Goal: Information Seeking & Learning: Learn about a topic

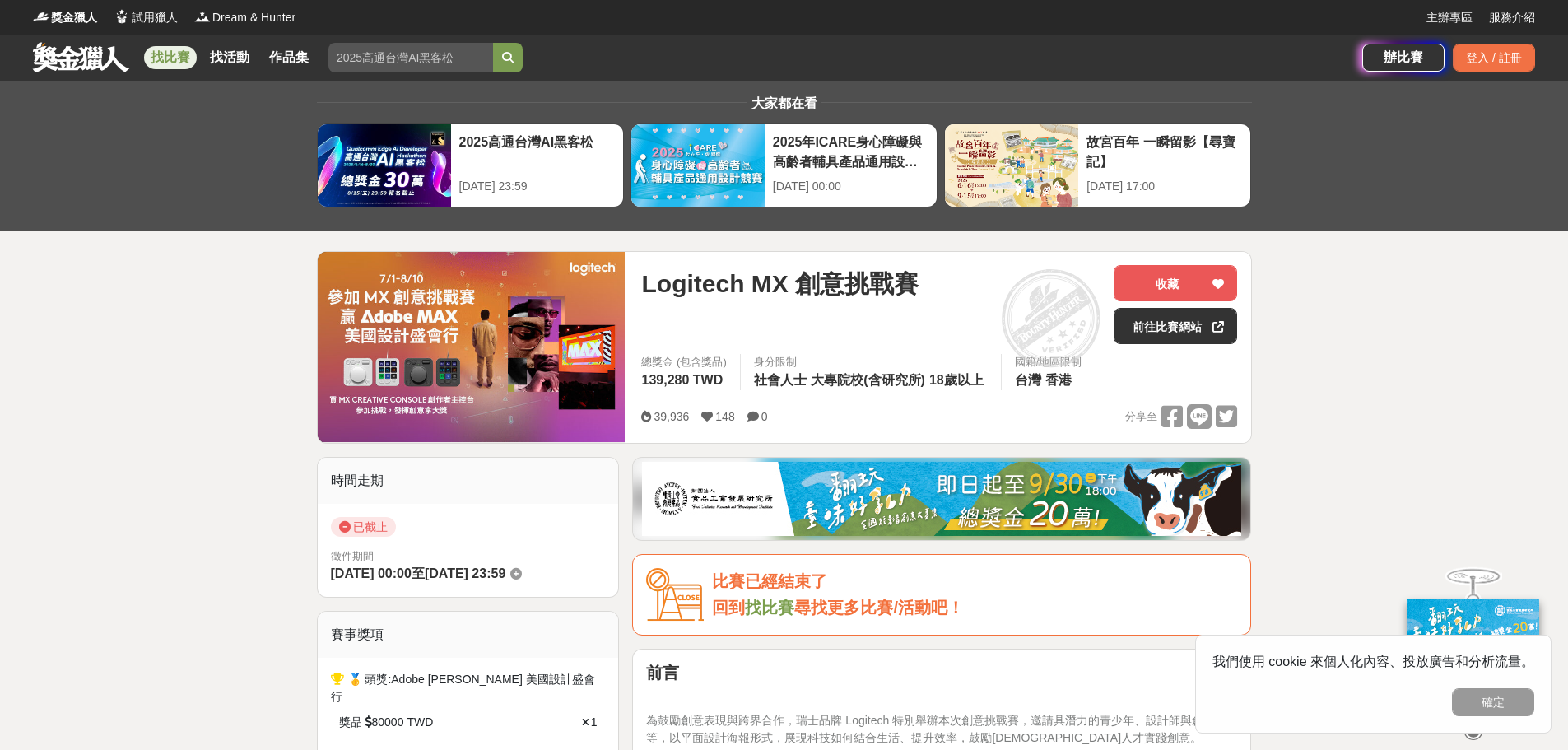
click at [164, 52] on link "找比賽" at bounding box center [170, 58] width 53 height 23
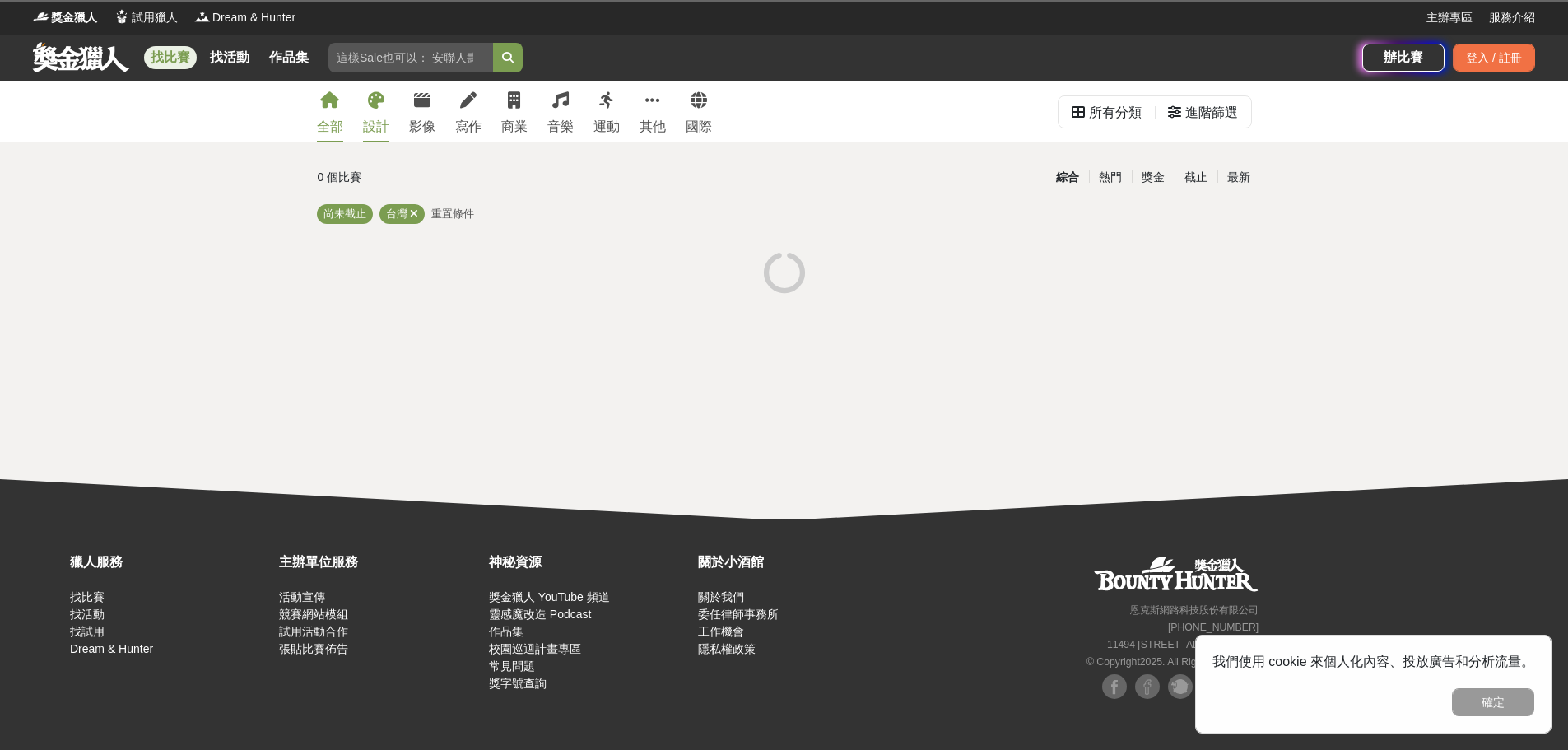
click at [373, 109] on link "設計" at bounding box center [375, 111] width 26 height 62
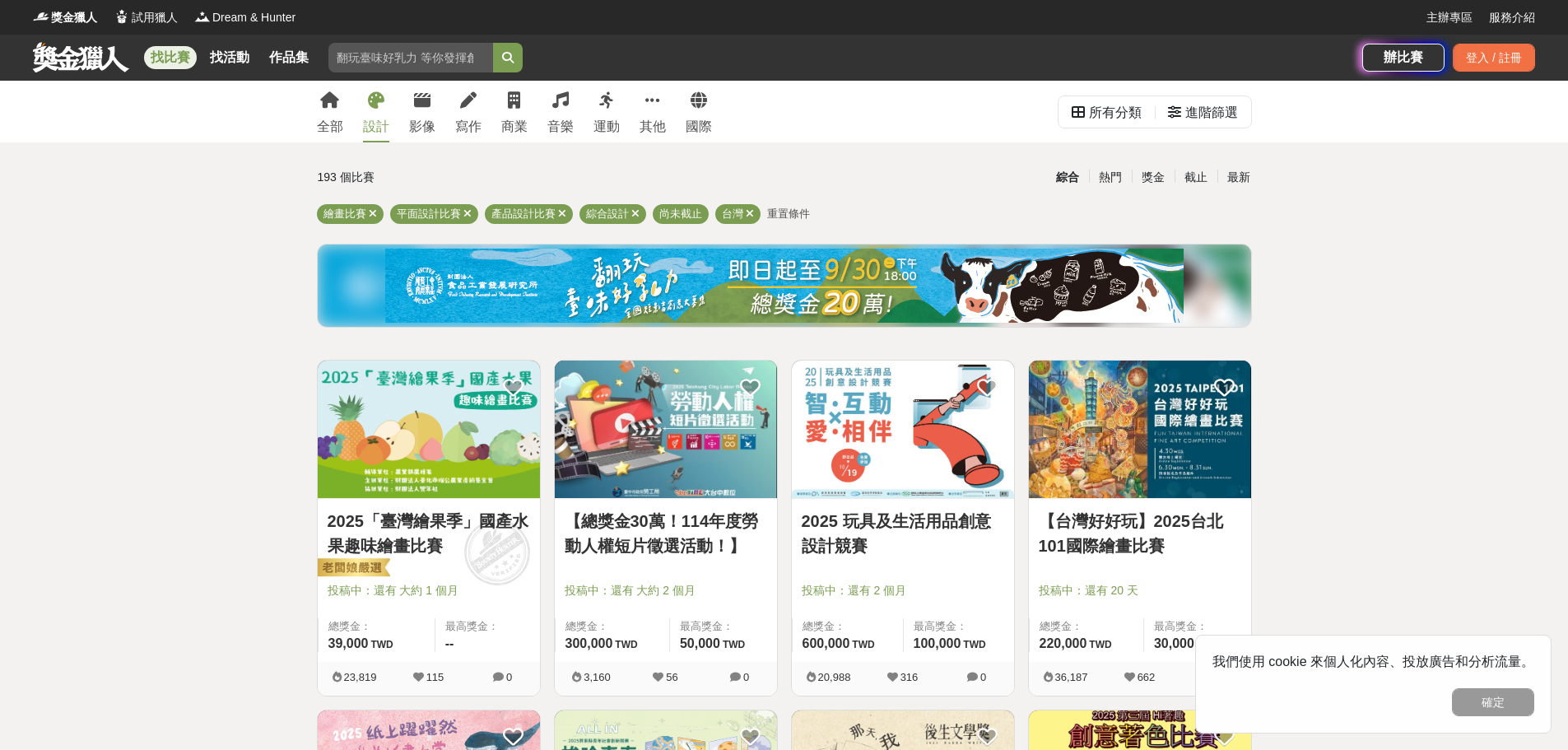
click at [430, 483] on img at bounding box center [428, 429] width 222 height 138
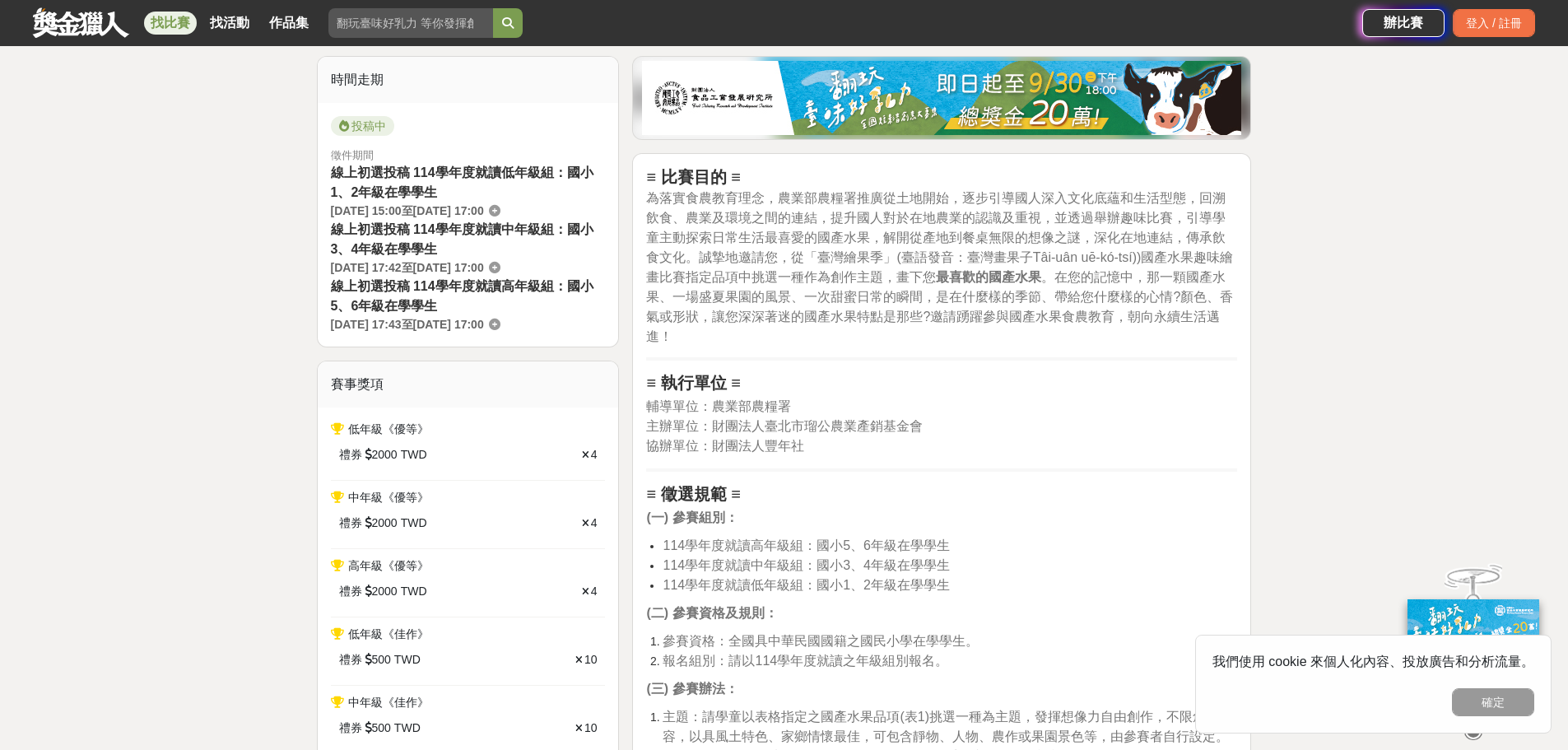
scroll to position [494, 0]
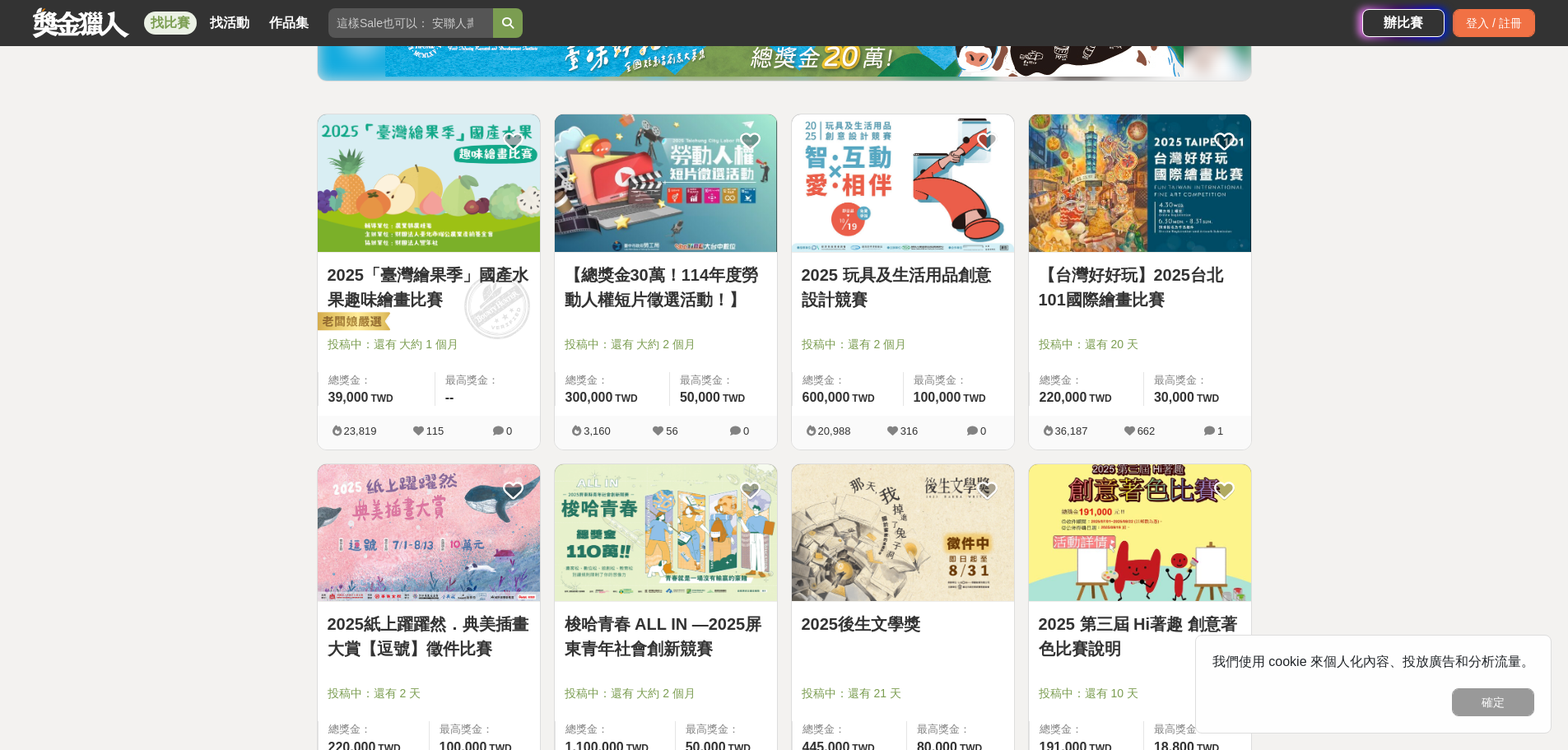
scroll to position [330, 0]
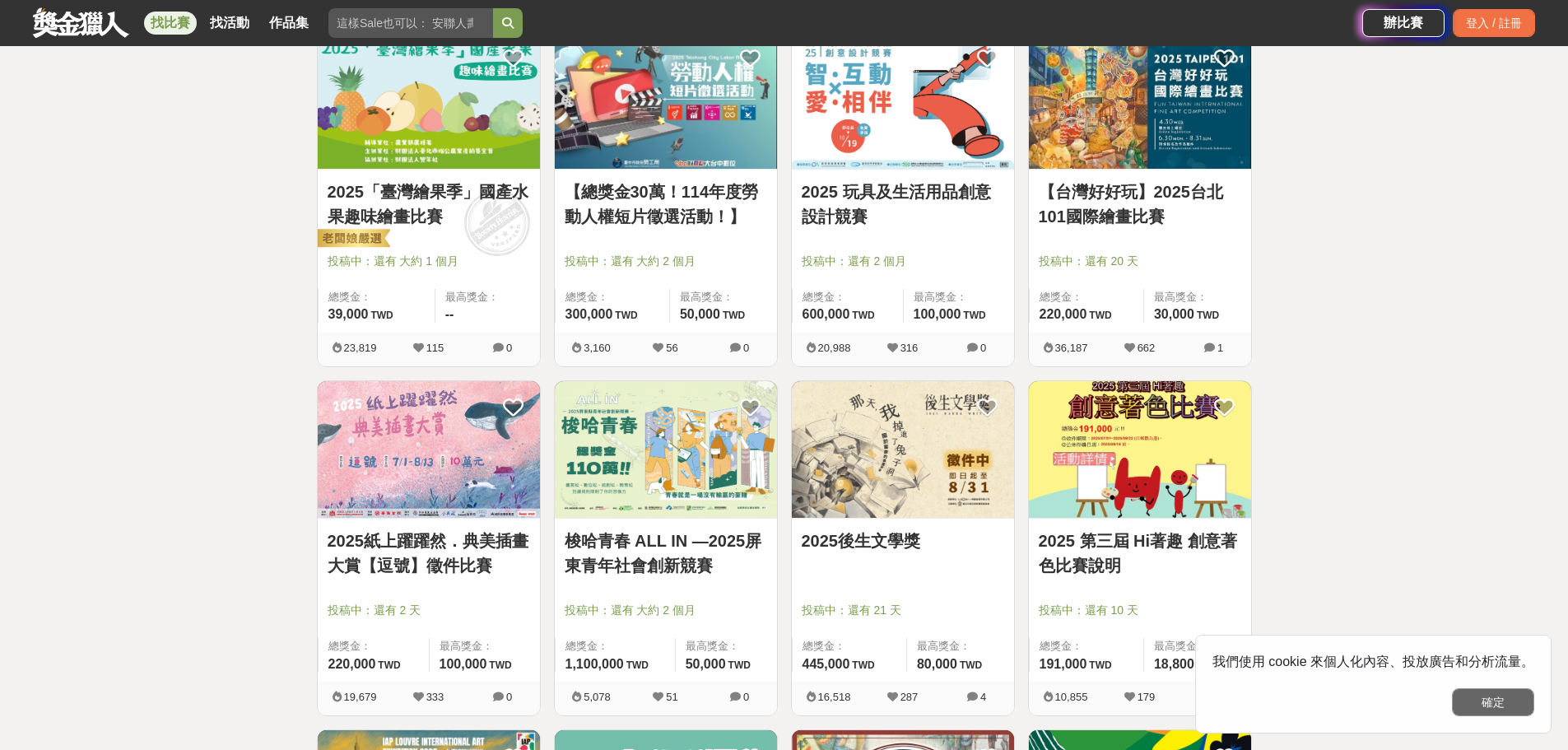
click at [1475, 702] on button "確定" at bounding box center [1493, 702] width 82 height 28
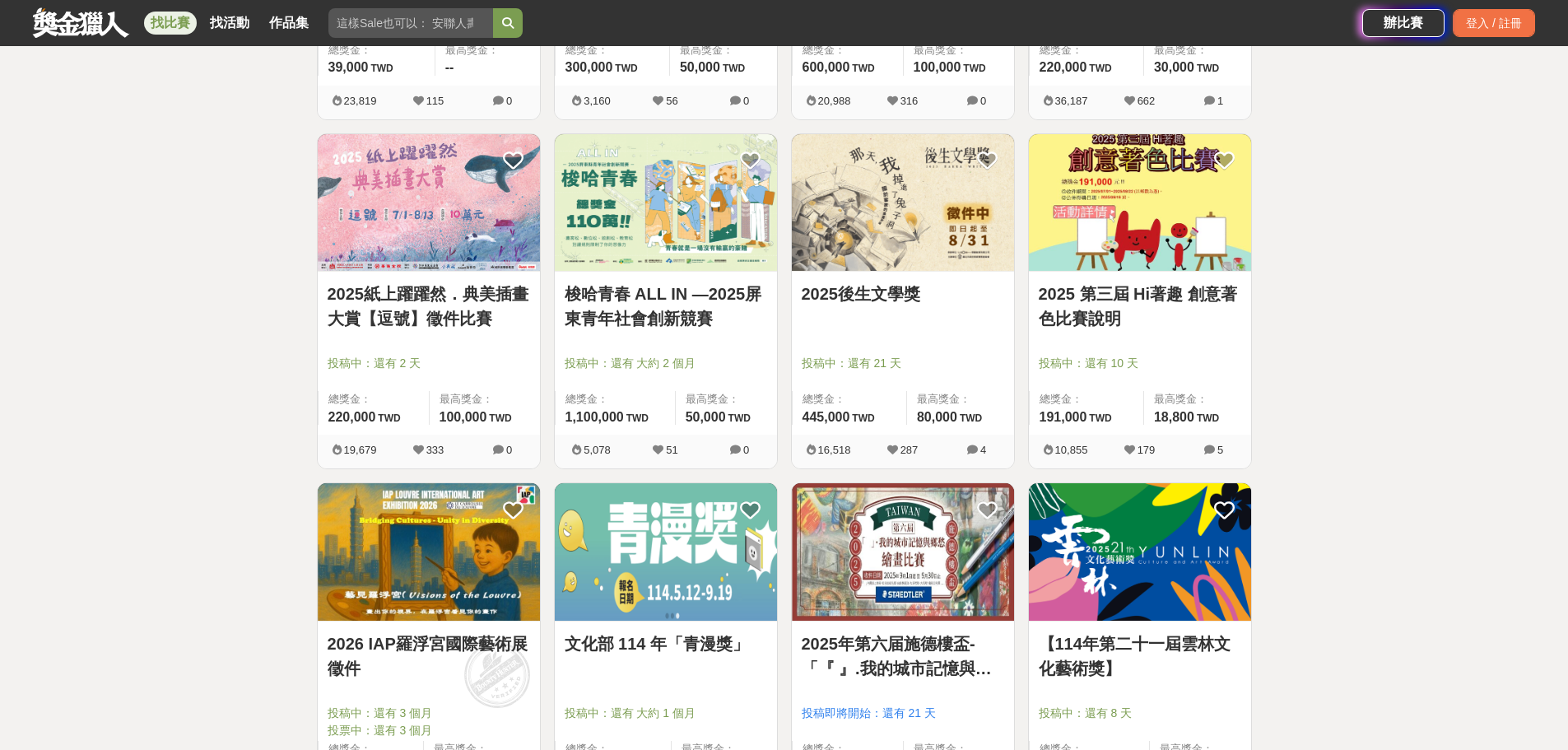
scroll to position [741, 0]
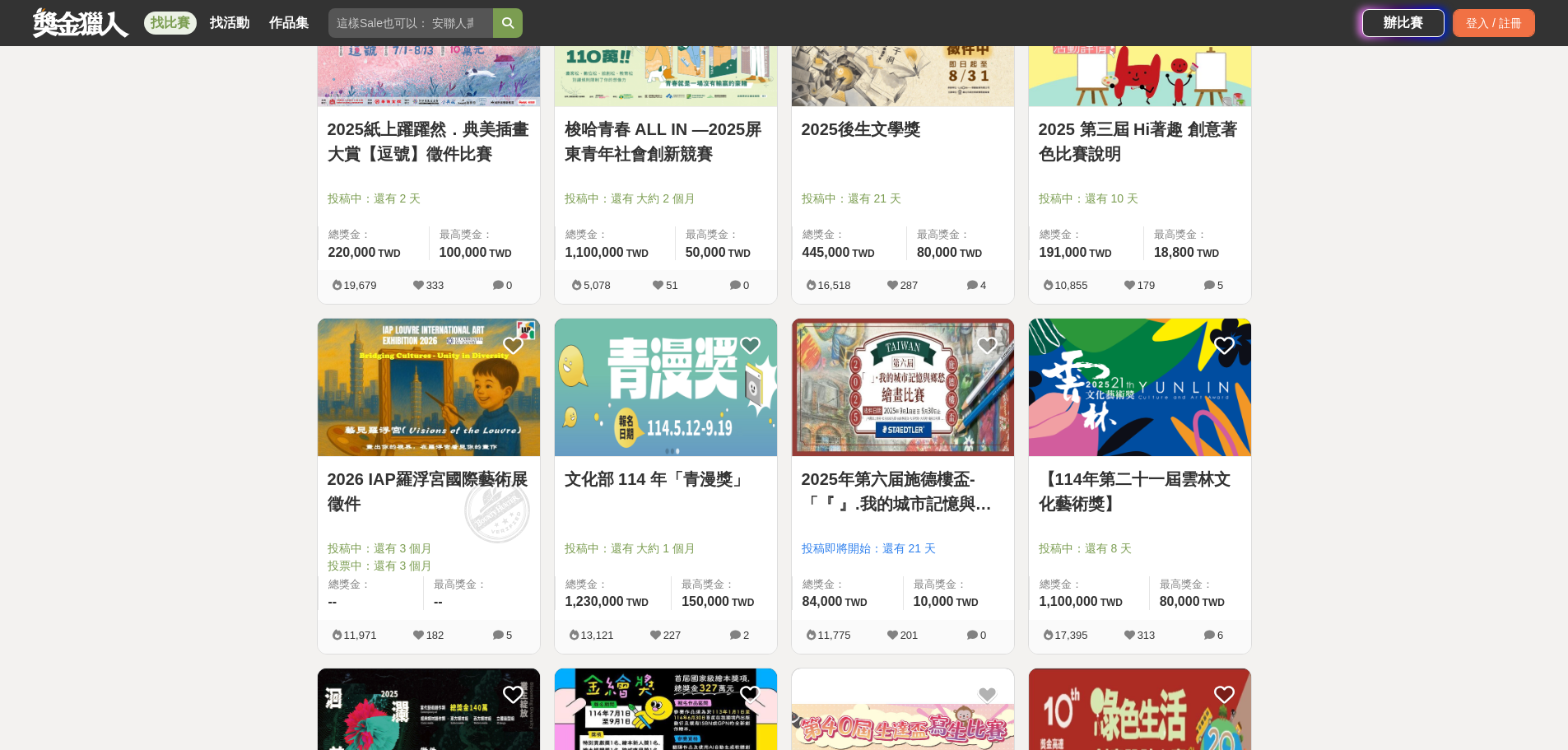
click at [361, 388] on img at bounding box center [428, 387] width 222 height 138
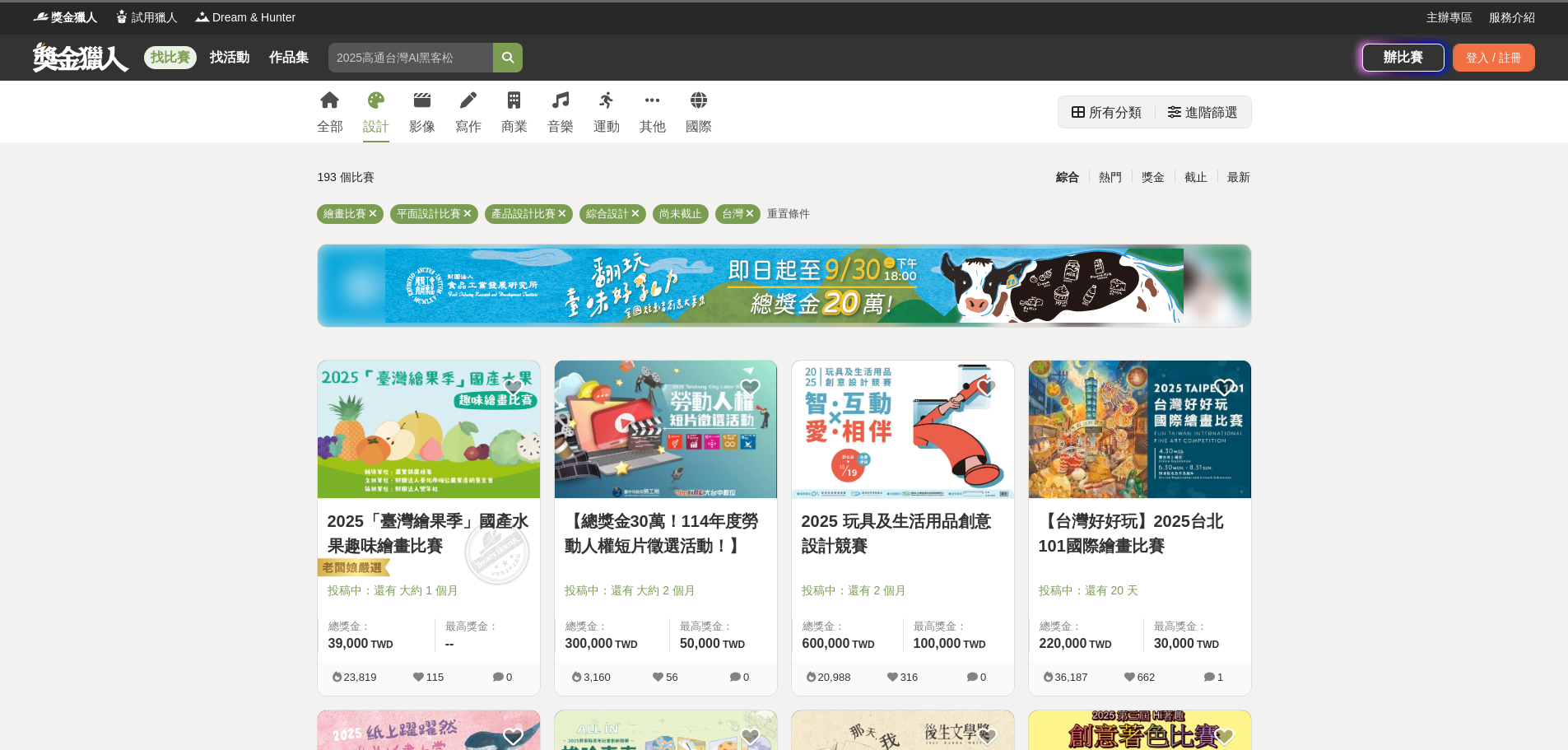
click at [1181, 114] on div "進階篩選" at bounding box center [1203, 113] width 70 height 33
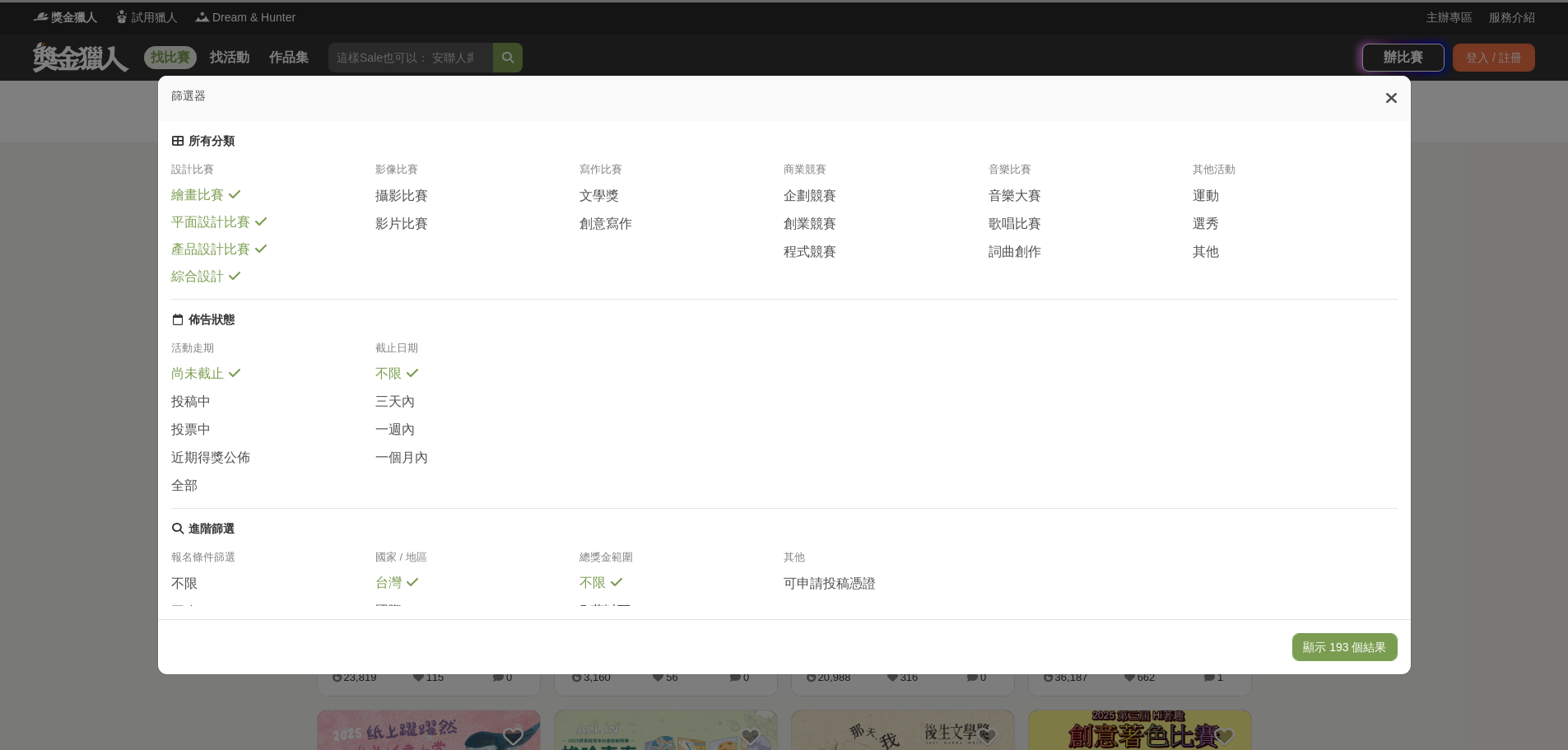
click at [214, 202] on span "繪畫比賽" at bounding box center [197, 196] width 53 height 18
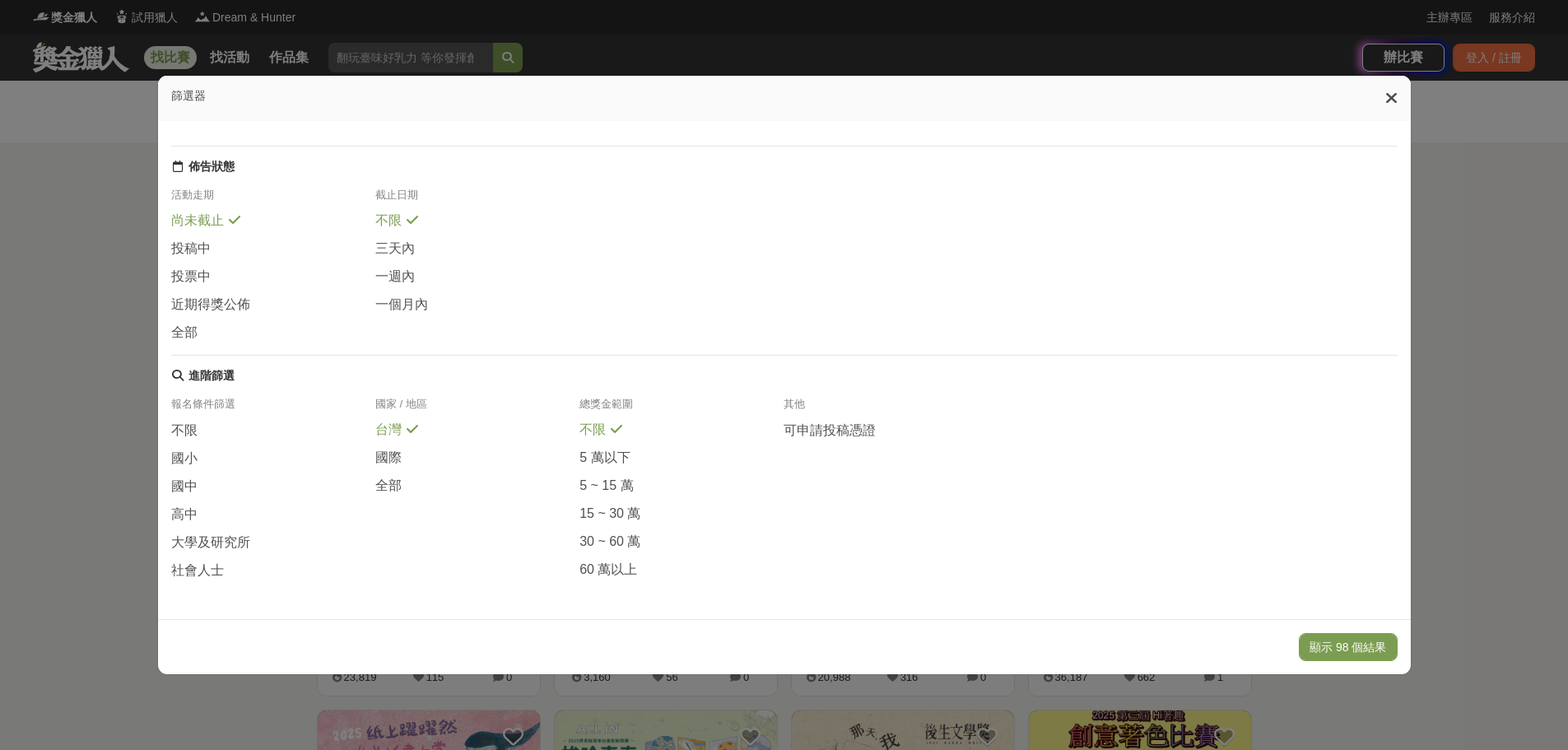
scroll to position [191, 0]
click at [191, 579] on span "社會人士" at bounding box center [197, 571] width 53 height 18
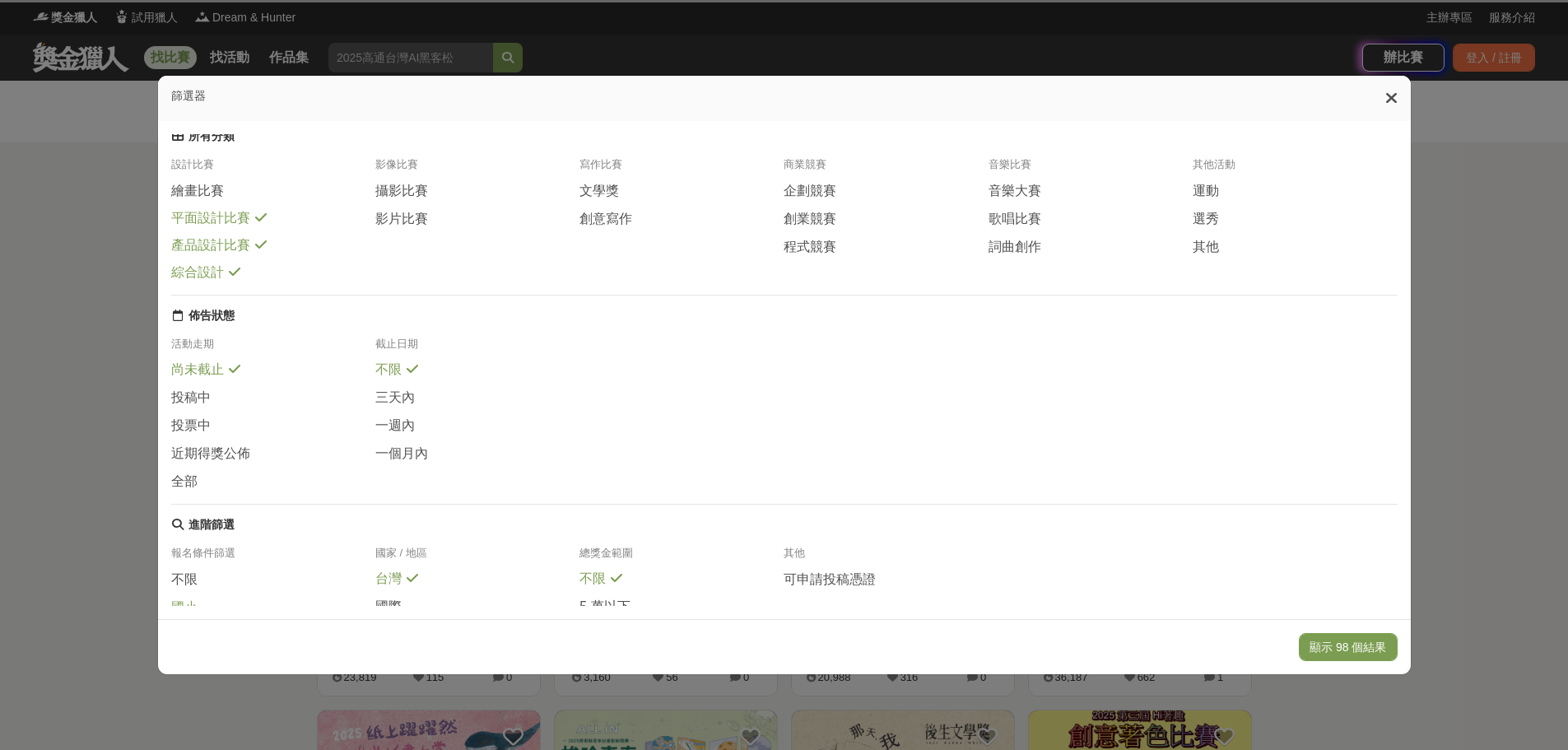
scroll to position [0, 0]
click at [1376, 641] on button "顯示 98 個結果" at bounding box center [1348, 647] width 98 height 28
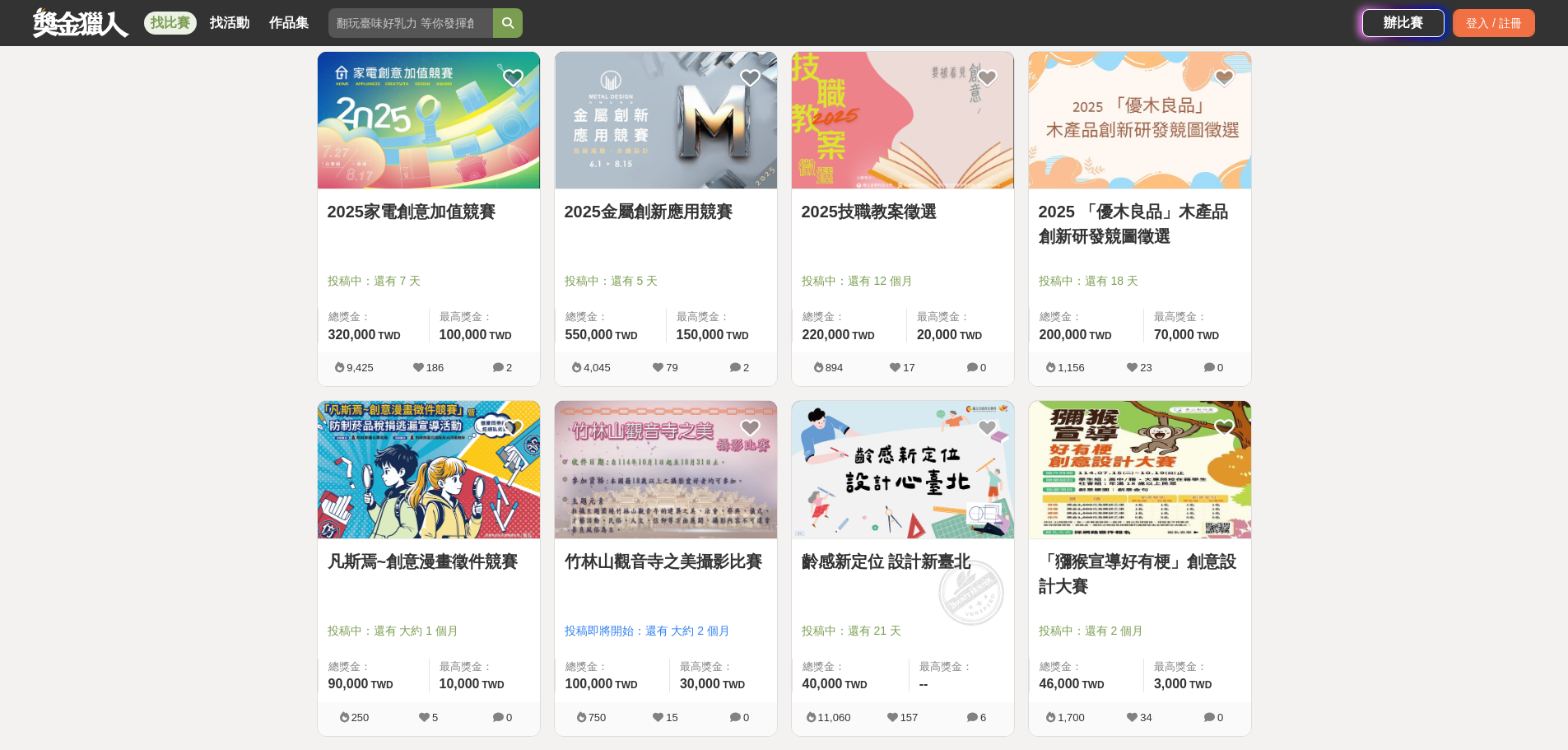
scroll to position [823, 0]
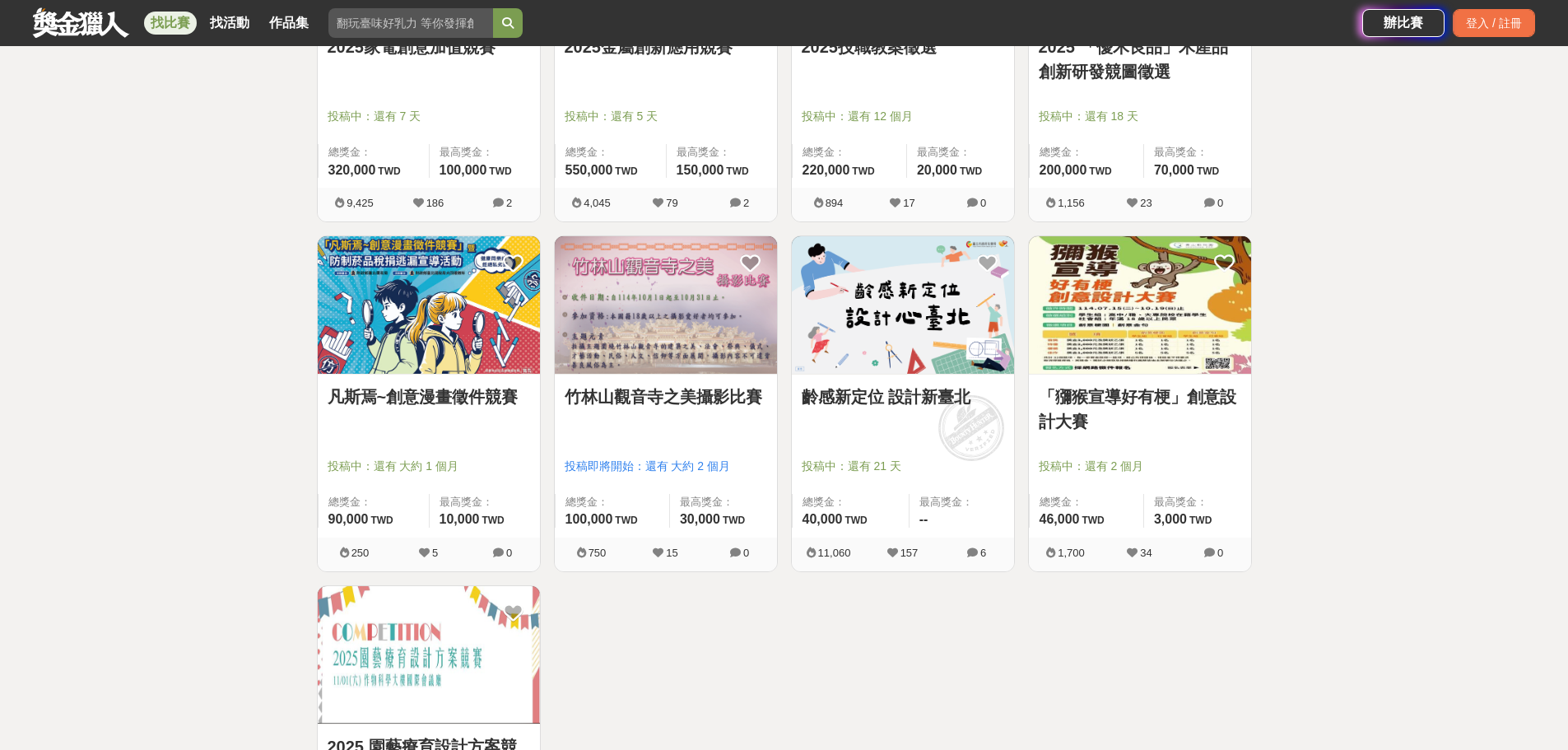
click at [889, 329] on img at bounding box center [902, 305] width 222 height 138
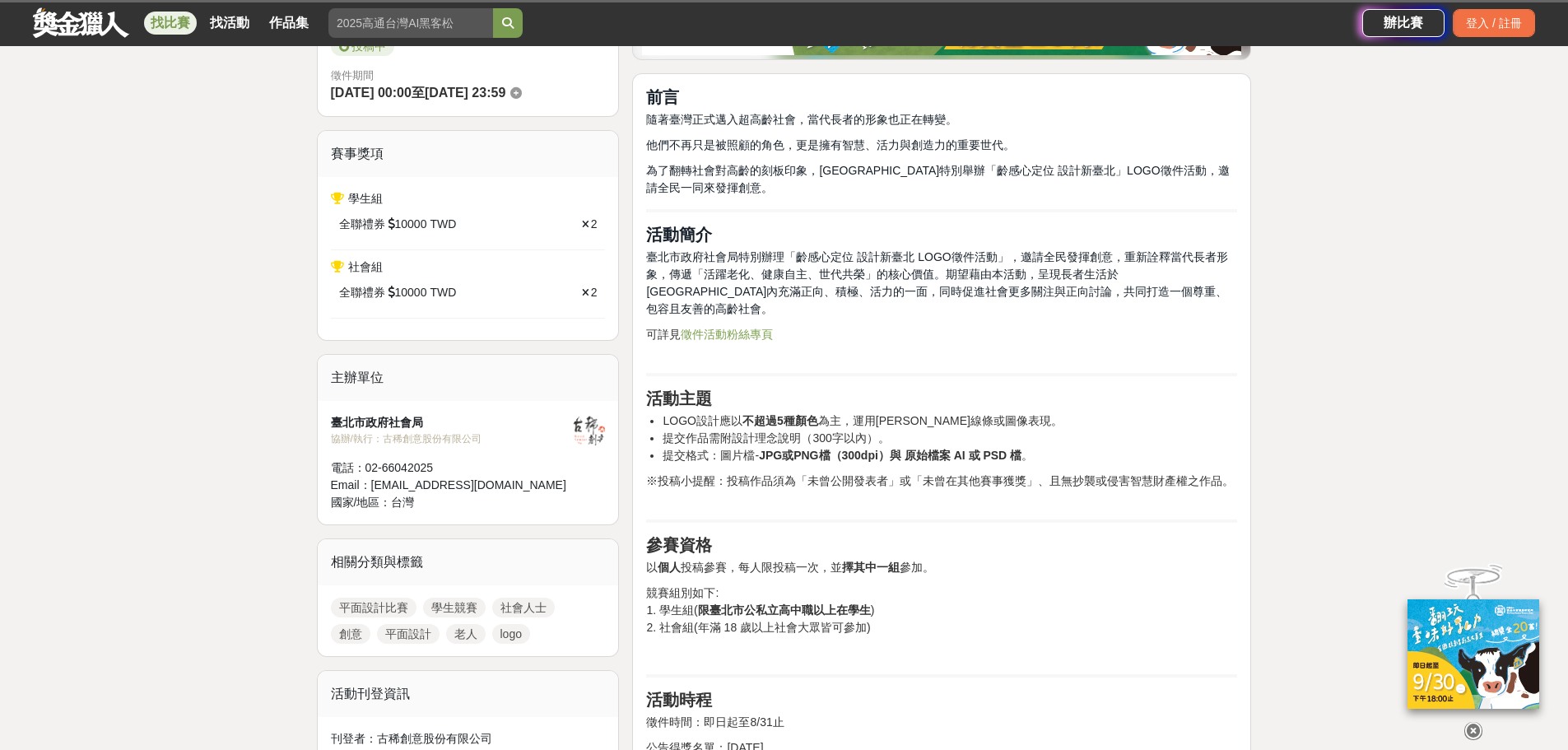
scroll to position [576, 0]
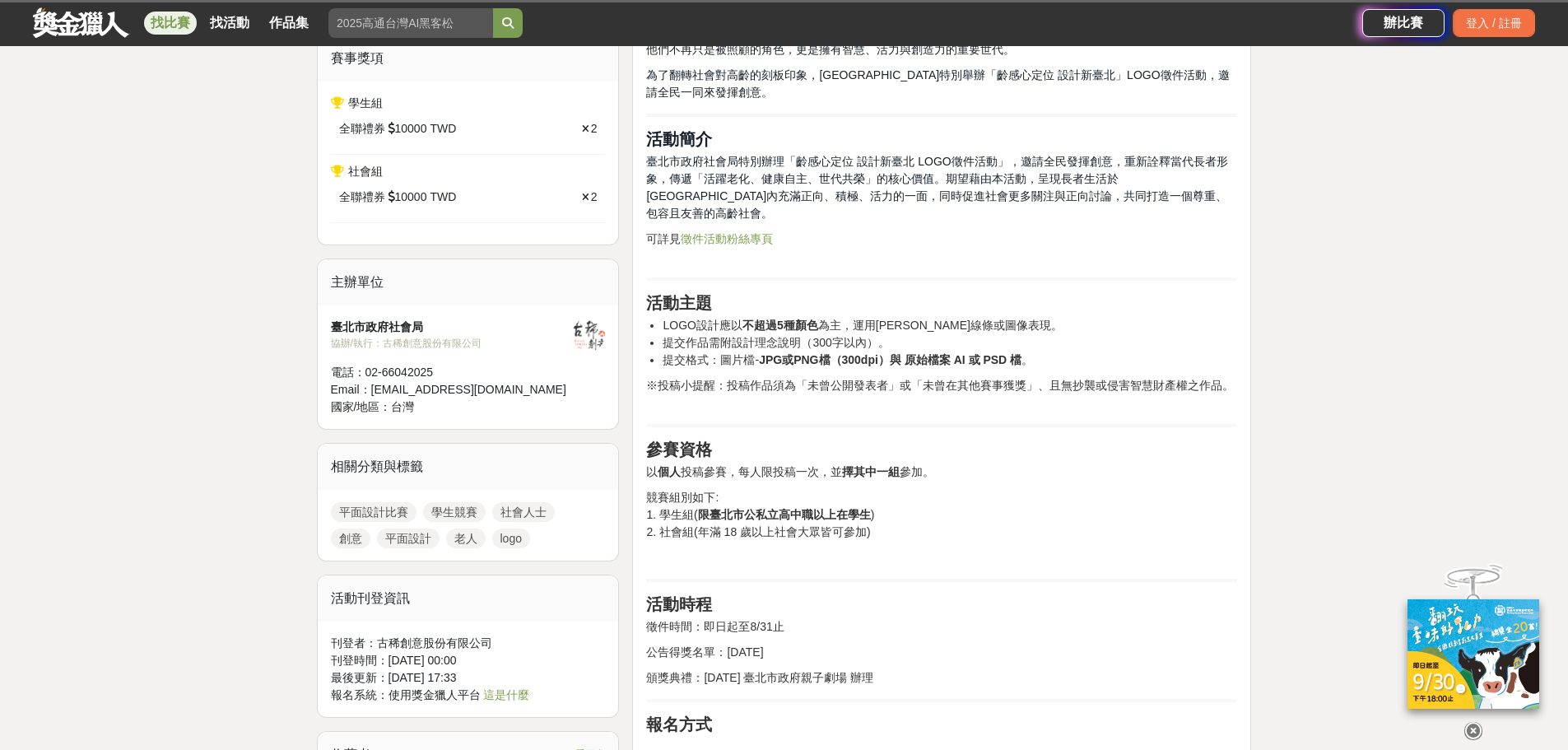
click at [1149, 489] on p "競賽組別如下: 1. 學生組( 限臺北市公私立高中職以上在學生 ) 2. 社會組(年滿 18 歲以上社會大眾皆可參加)" at bounding box center [941, 514] width 591 height 52
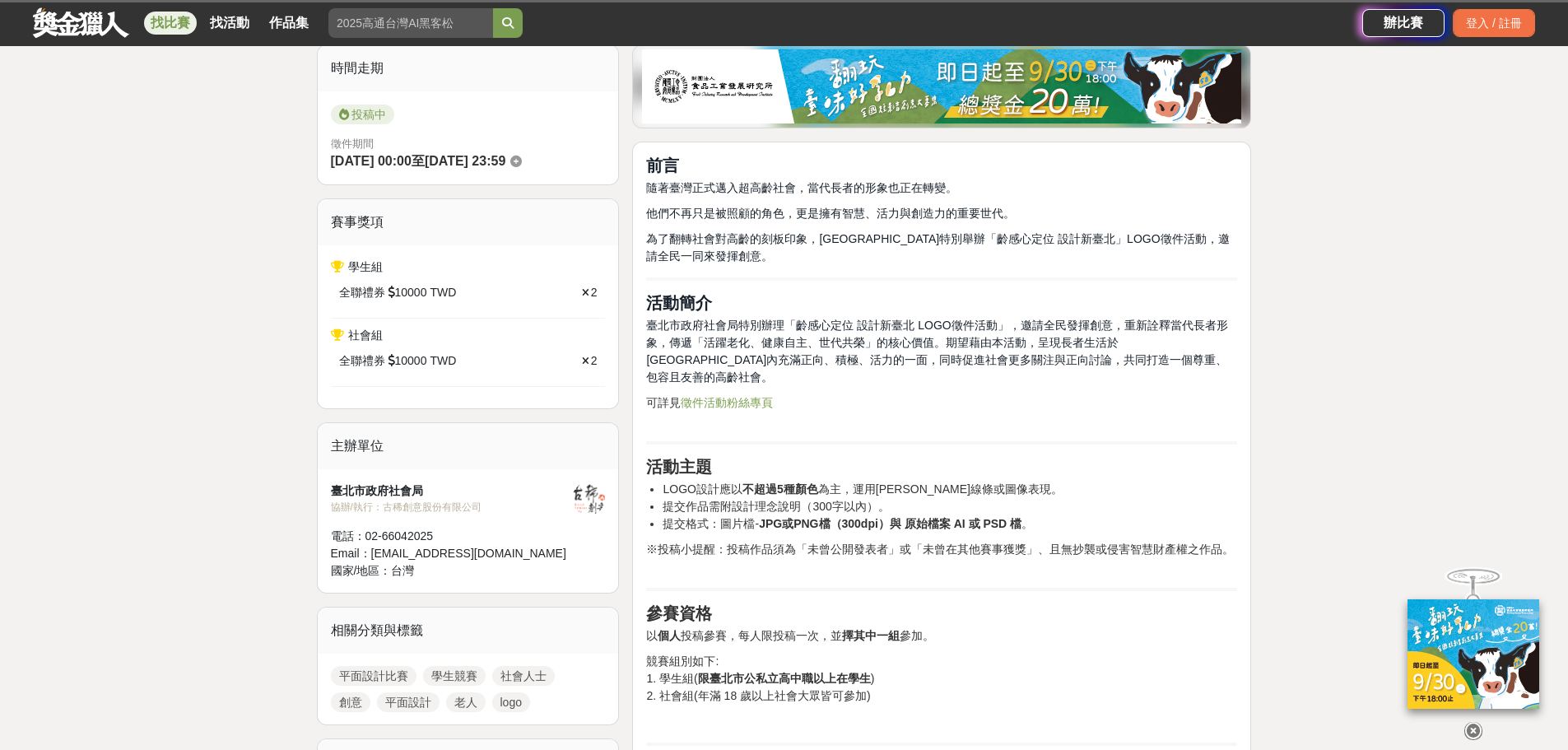
scroll to position [412, 0]
click at [734, 397] on link "徵件活動粉絲專頁" at bounding box center [726, 403] width 92 height 13
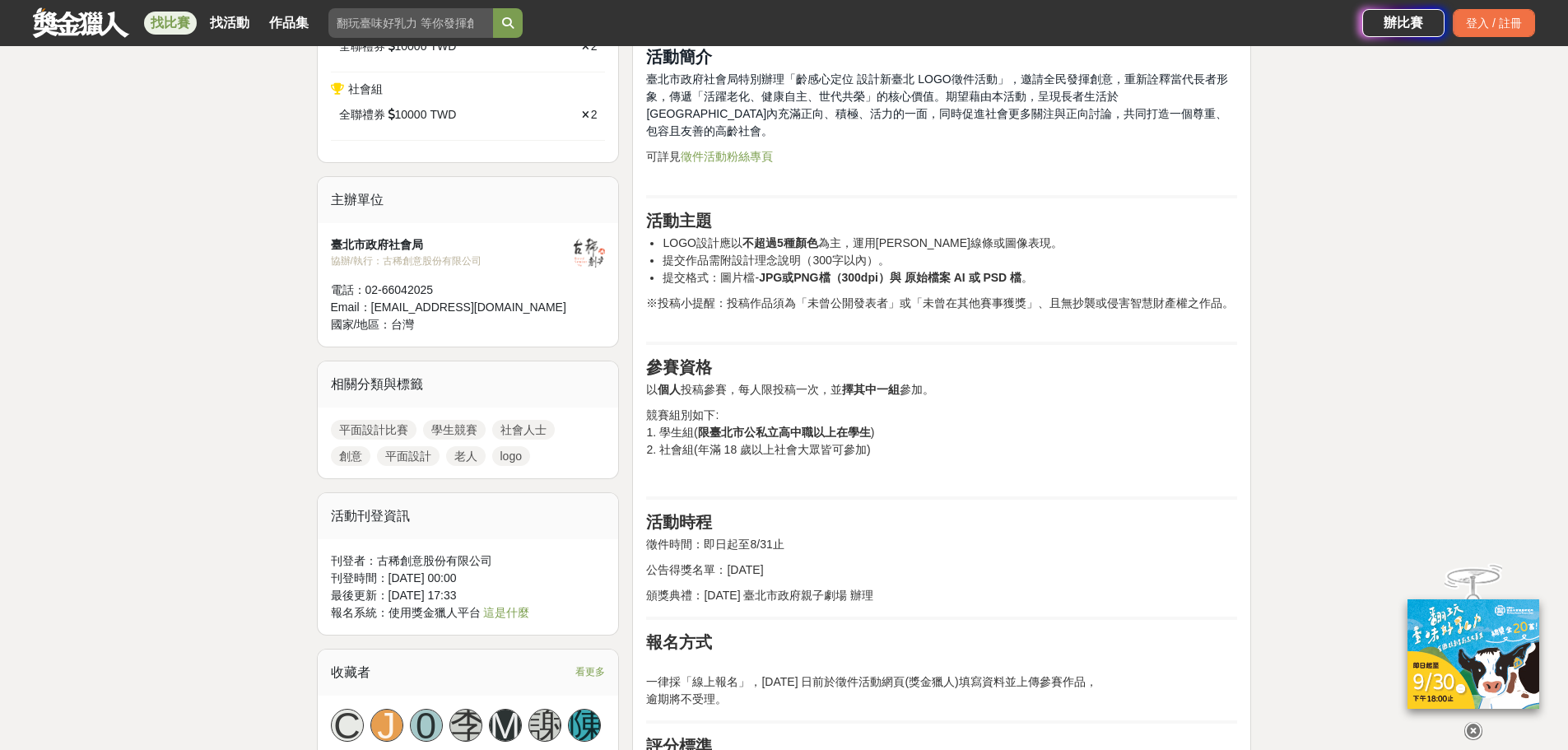
scroll to position [164, 0]
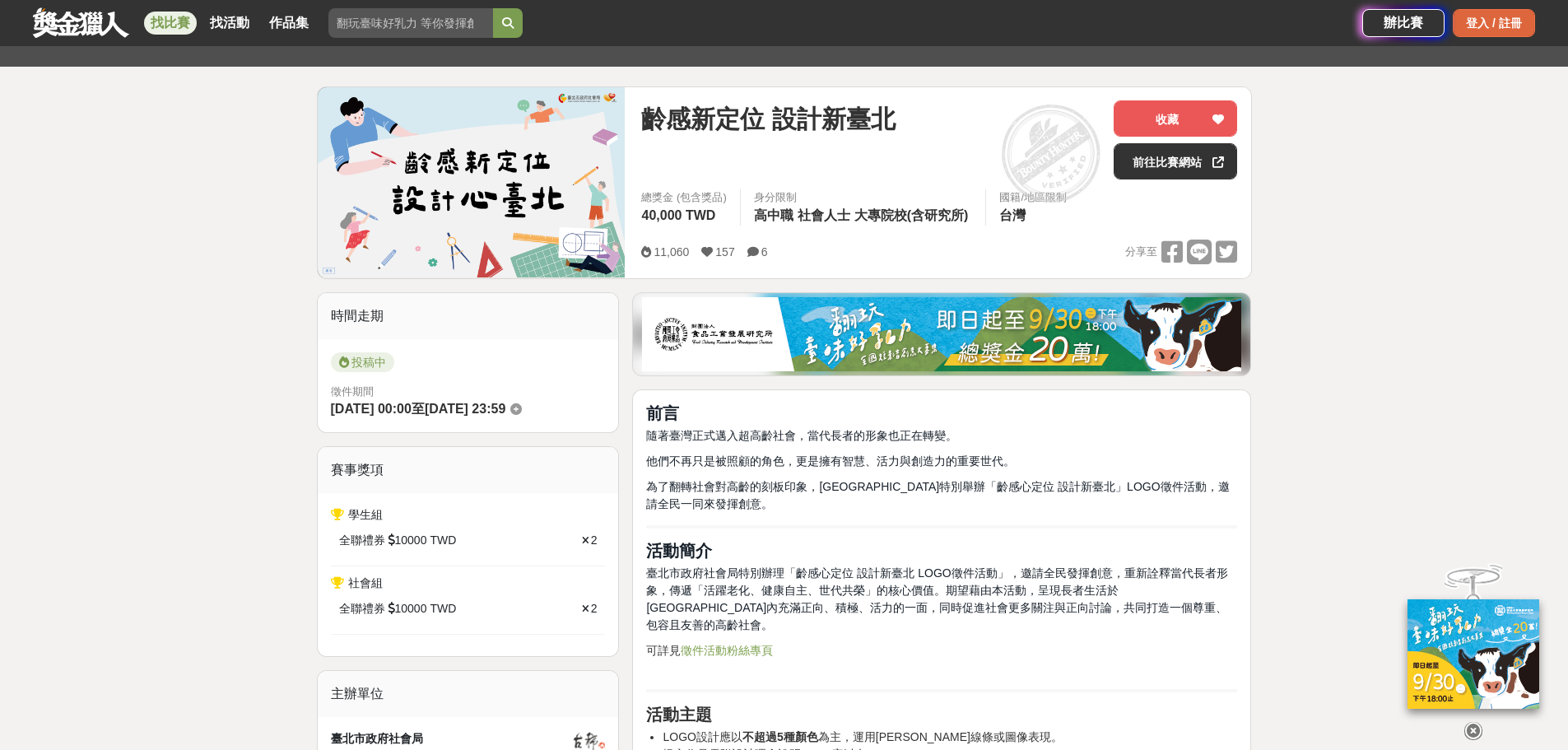
click at [1480, 21] on div "登入 / 註冊" at bounding box center [1494, 22] width 82 height 28
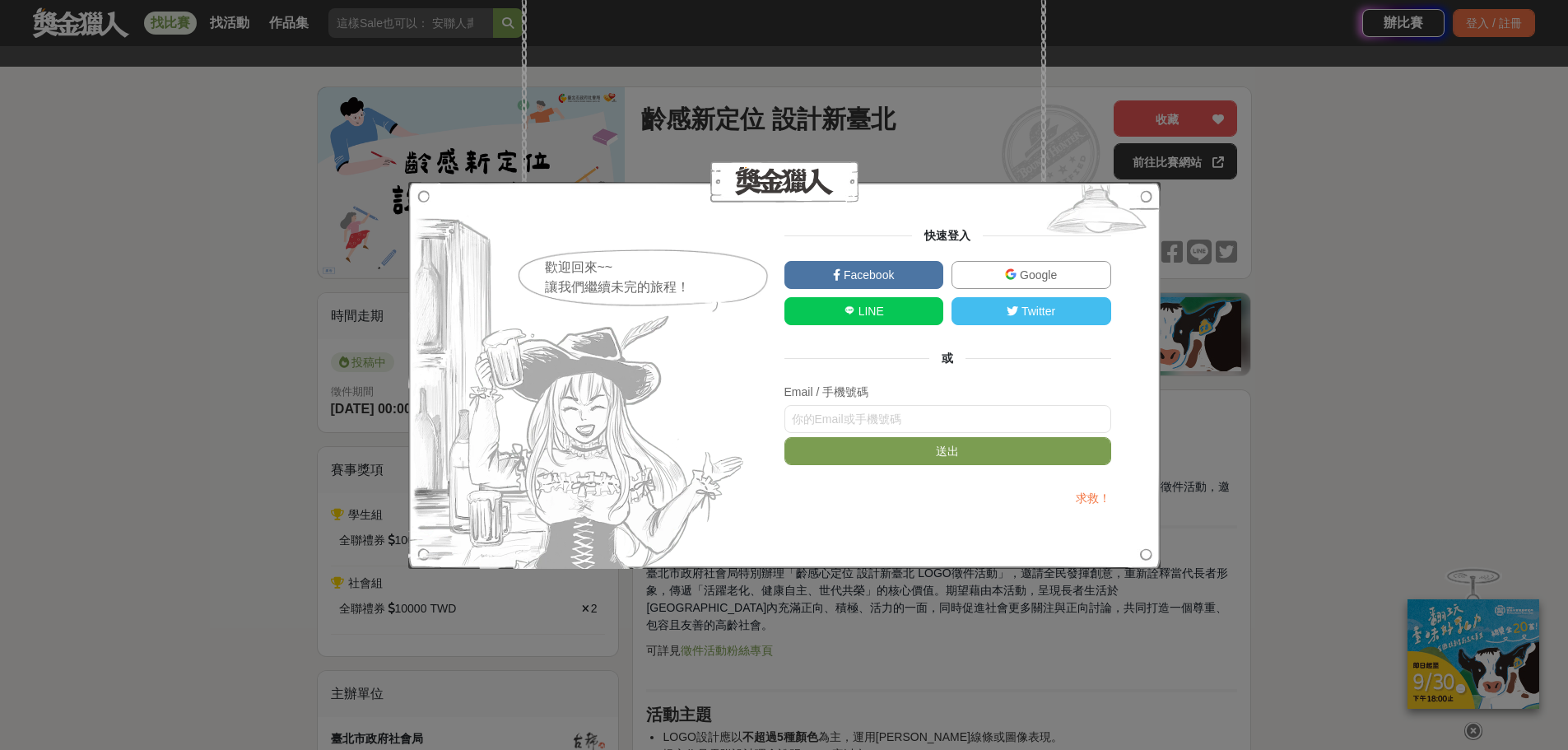
click at [999, 286] on link "Google" at bounding box center [1030, 275] width 159 height 28
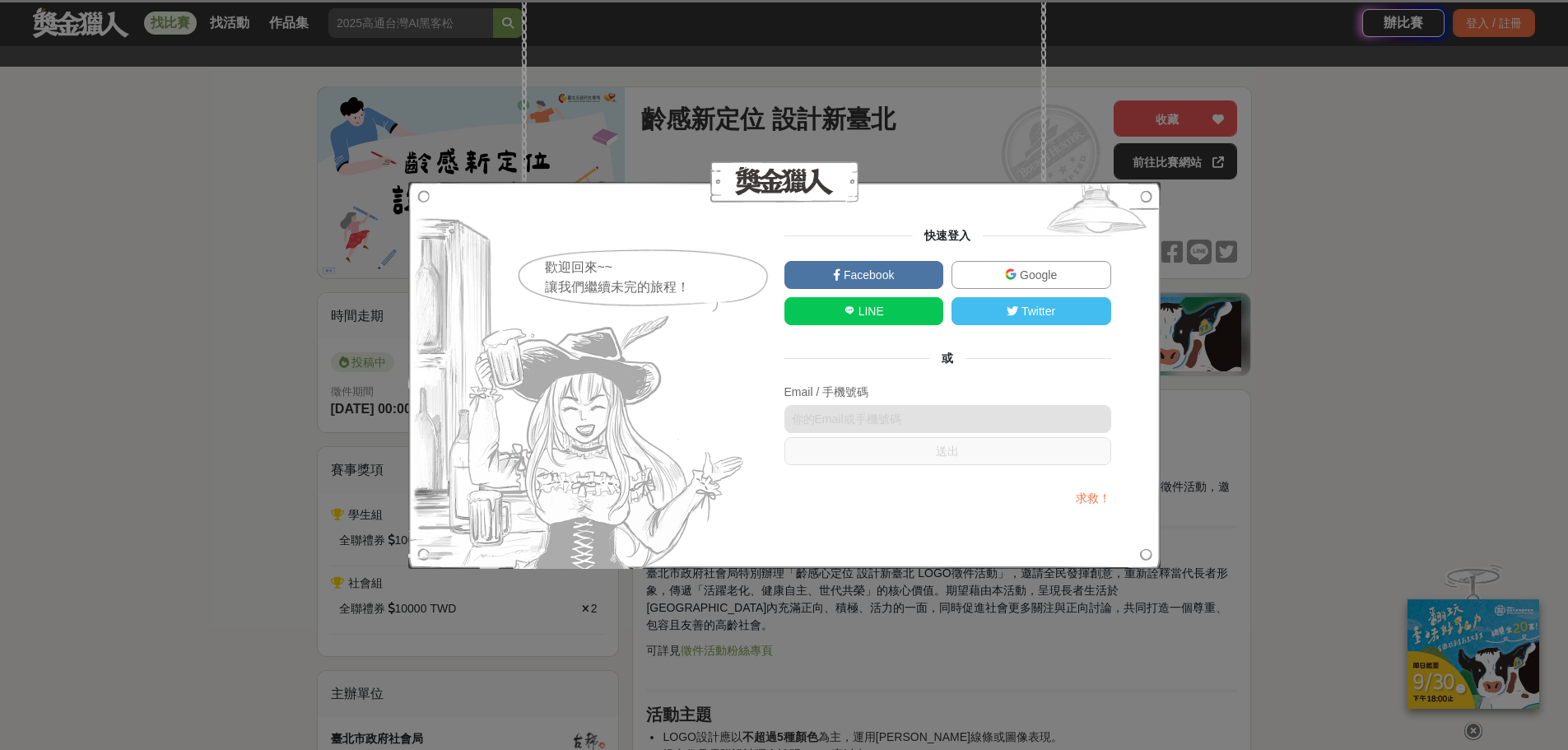
click at [1061, 266] on link "Google" at bounding box center [1030, 275] width 159 height 28
click at [1147, 197] on img at bounding box center [1097, 212] width 128 height 62
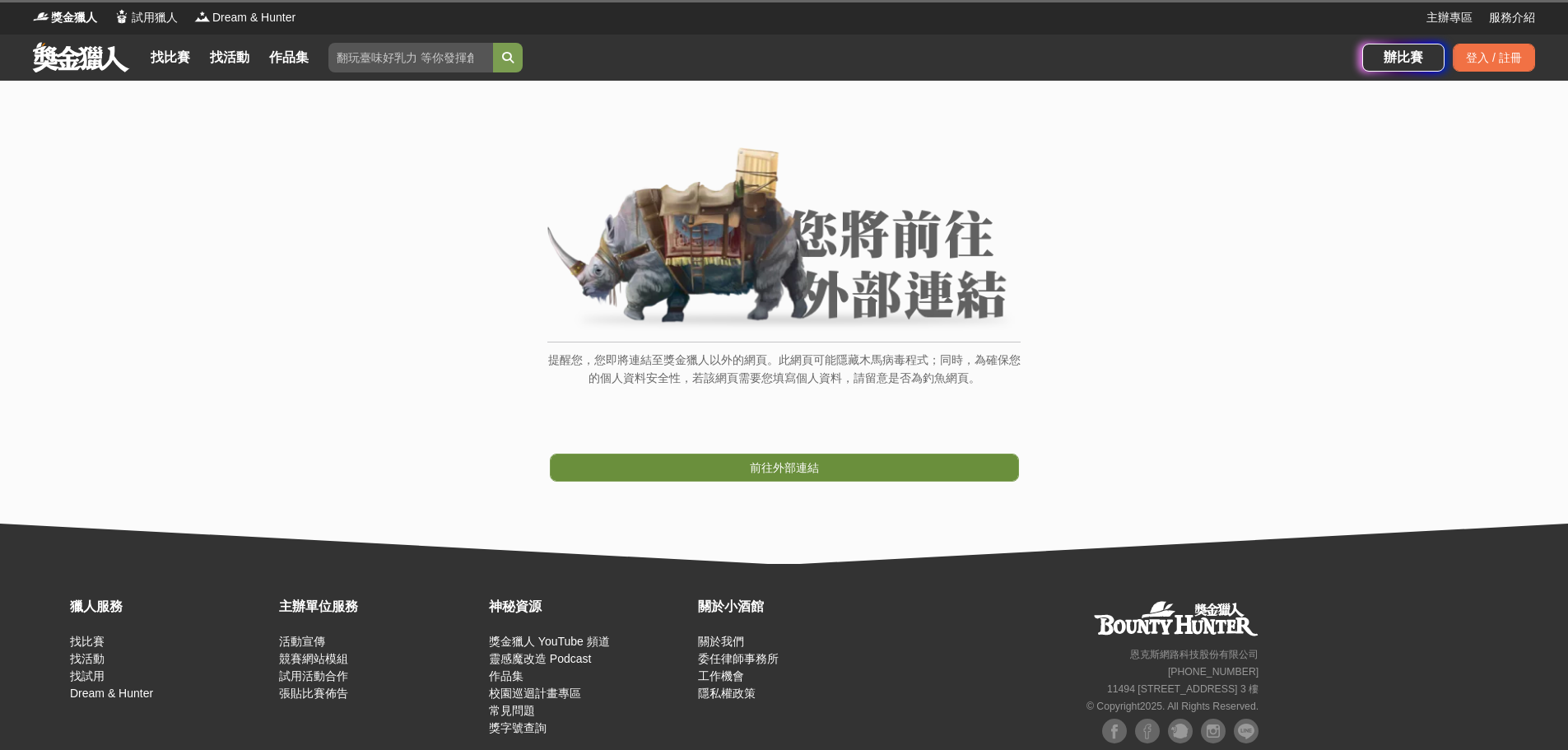
click at [753, 472] on span "前往外部連結" at bounding box center [784, 467] width 69 height 13
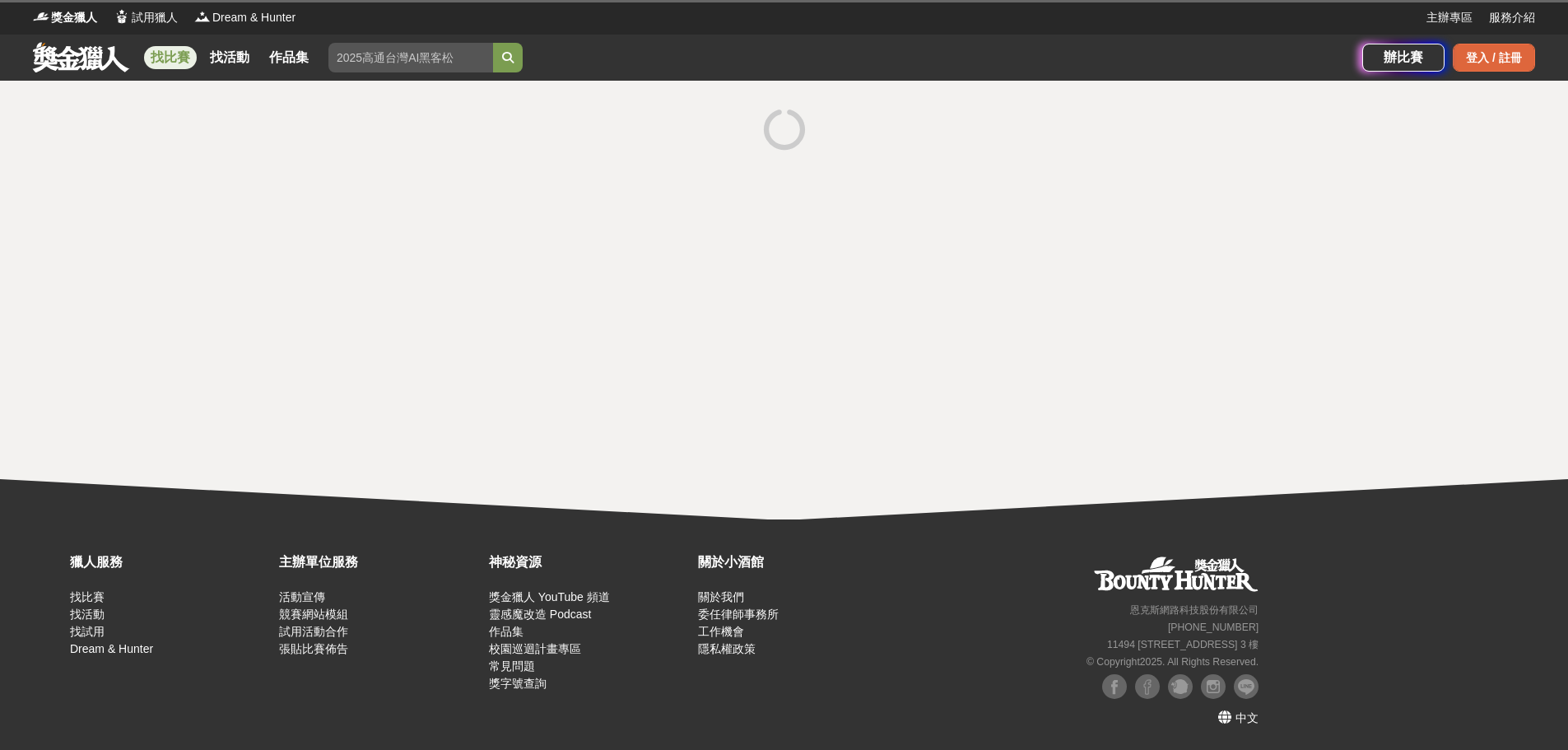
click at [1516, 49] on div "登入 / 註冊" at bounding box center [1494, 58] width 82 height 28
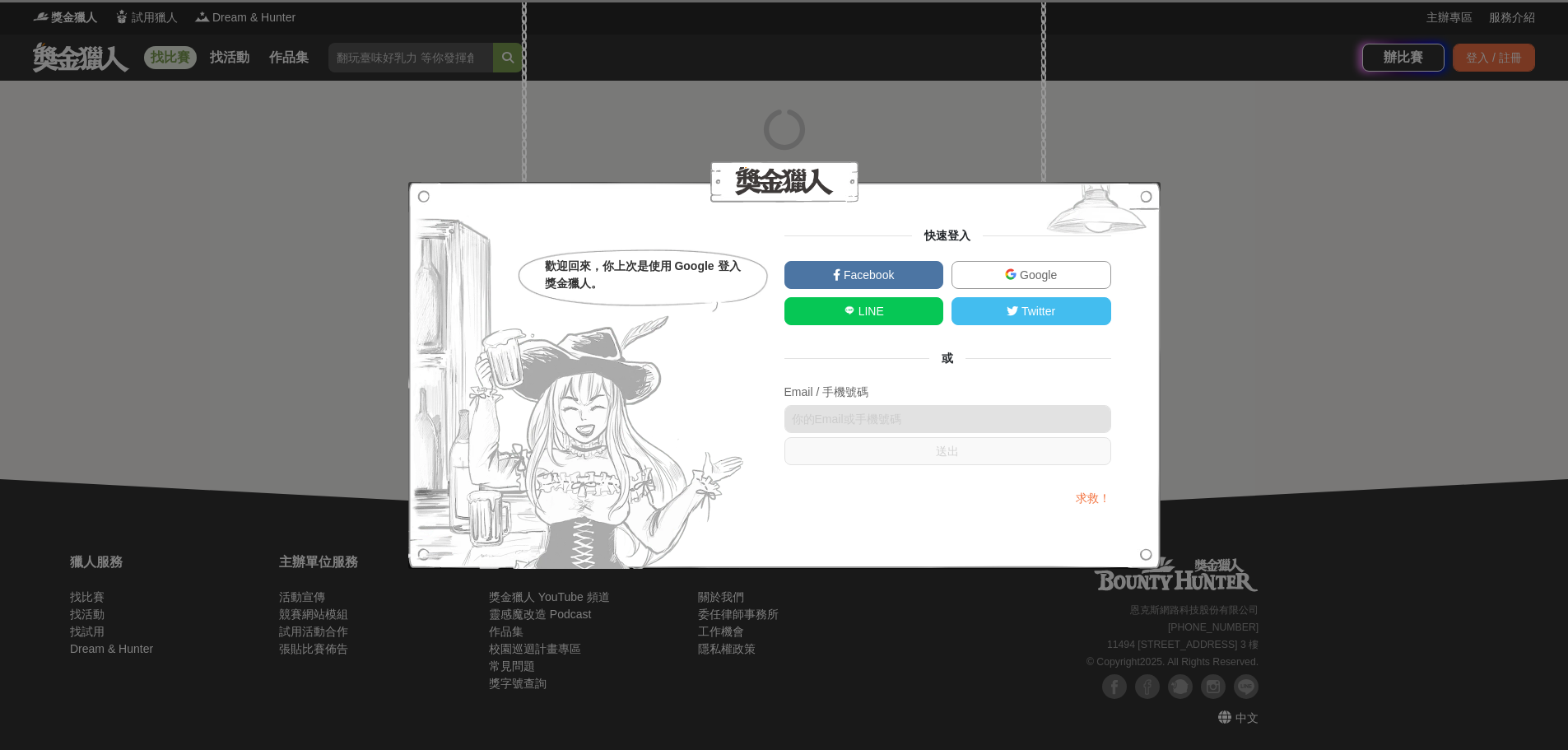
click at [1042, 280] on span "Google" at bounding box center [1036, 275] width 40 height 13
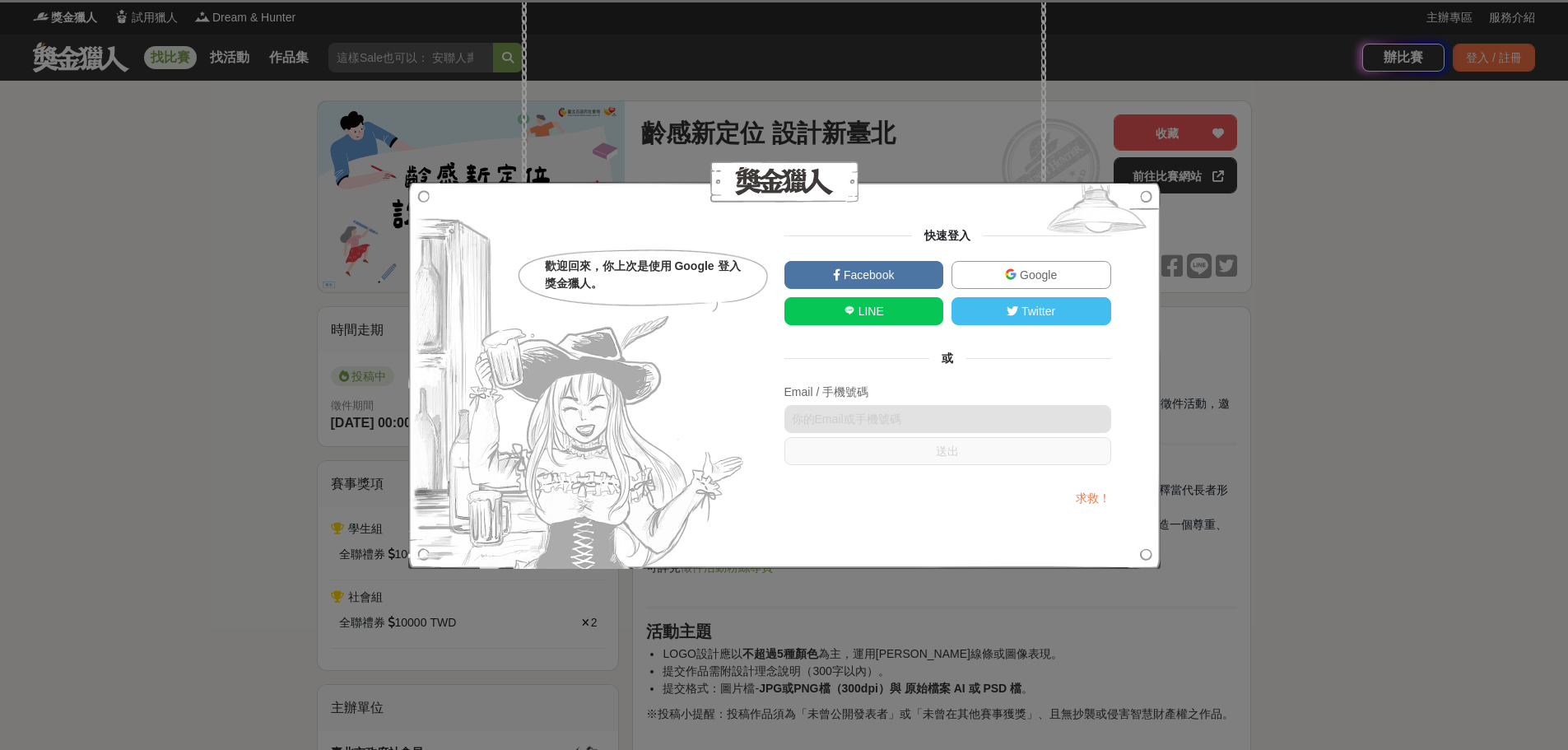
click at [1289, 206] on div "歡迎回來，你上次是使用 Google 登入獎金獵人。 快速登入 Facebook Google LINE Twitter 或 Email / 手機號碼 送出 …" at bounding box center [784, 375] width 1568 height 750
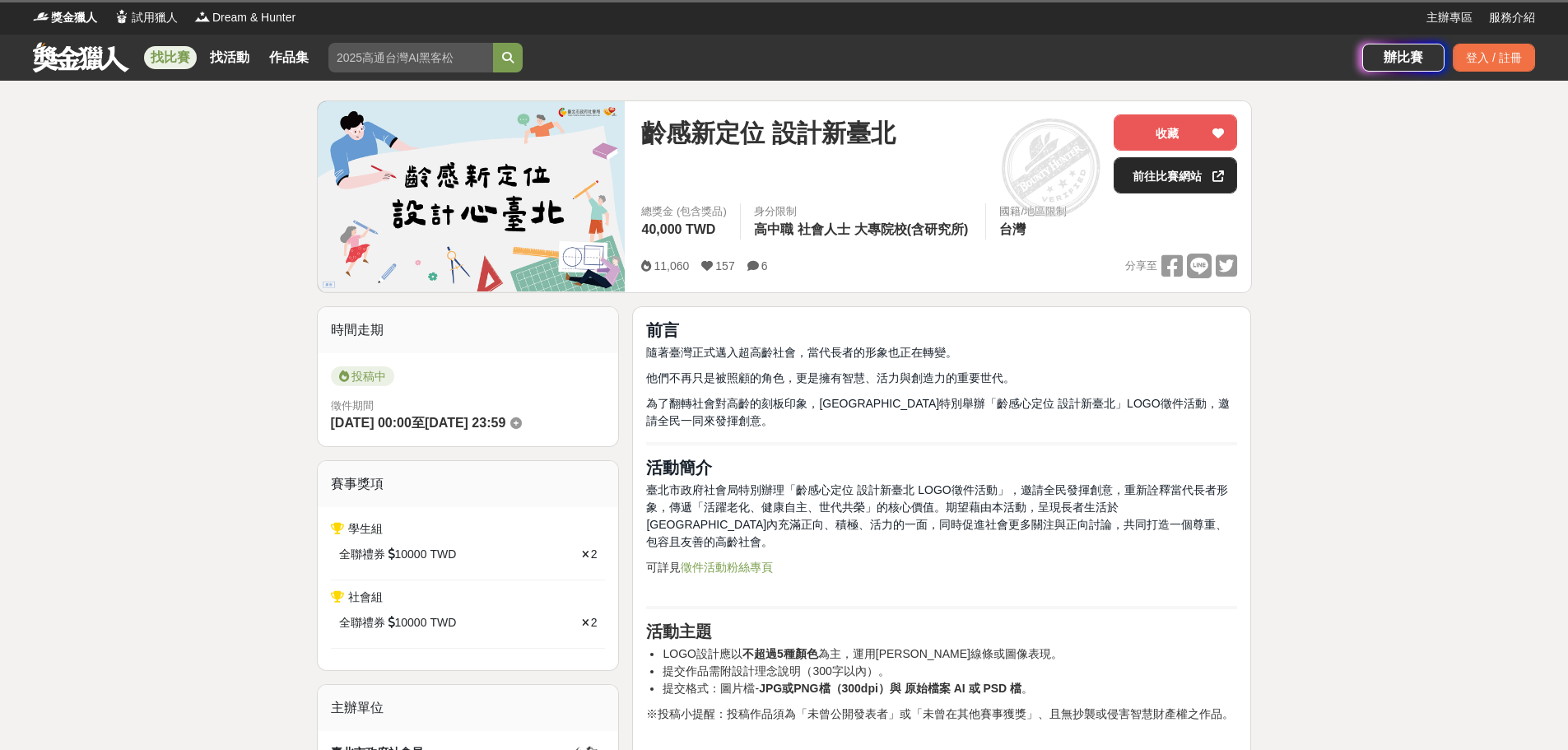
click at [1157, 164] on link "前往比賽網站" at bounding box center [1175, 175] width 123 height 36
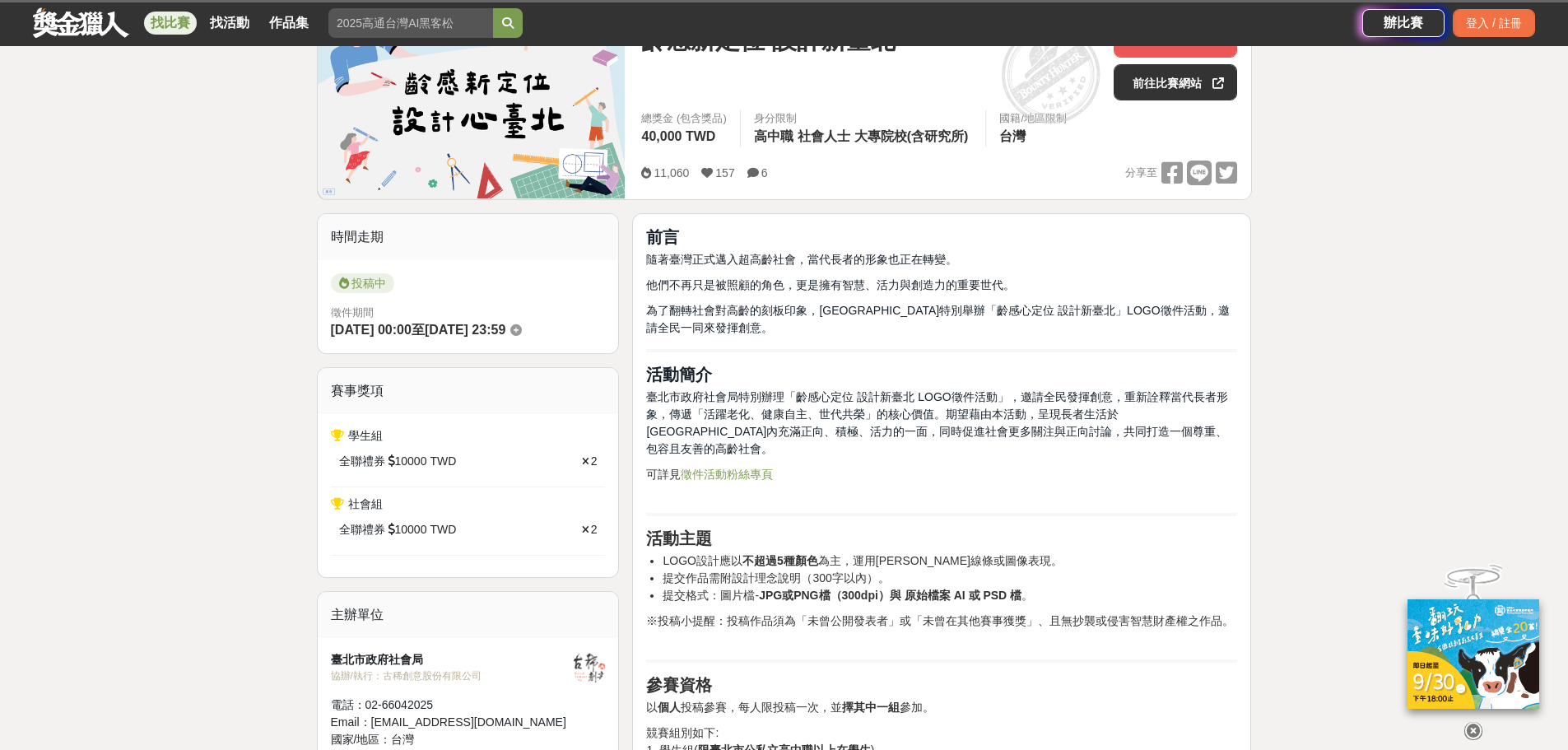
scroll to position [82, 0]
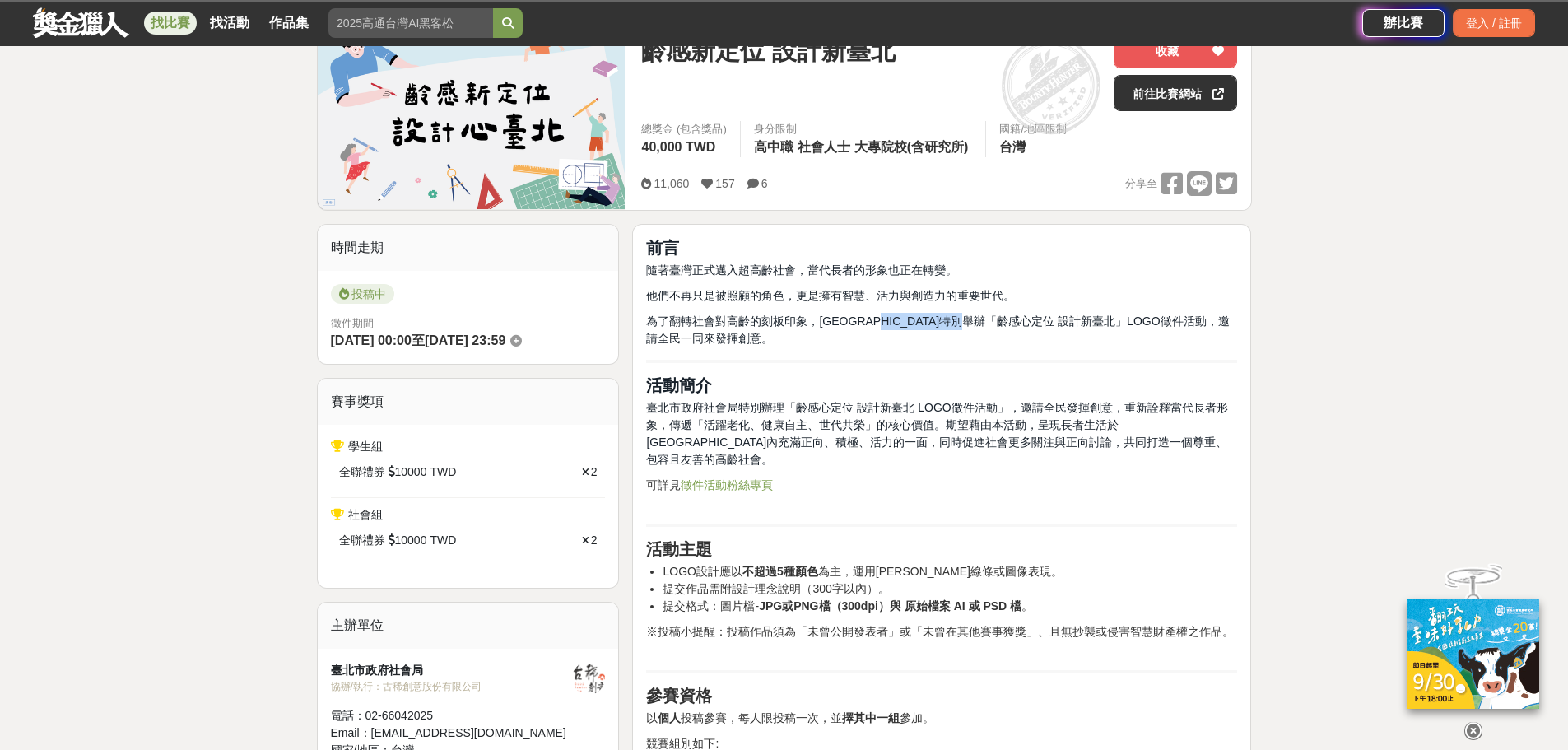
drag, startPoint x: 915, startPoint y: 320, endPoint x: 1025, endPoint y: 316, distance: 110.1
click at [1025, 316] on span "為了翻轉社會對高齡的刻板印象，[GEOGRAPHIC_DATA]特別舉辦「齡感心定位 設計新臺北」LOGO徵件活動，邀請全民一同來發揮創意。" at bounding box center [937, 330] width 583 height 30
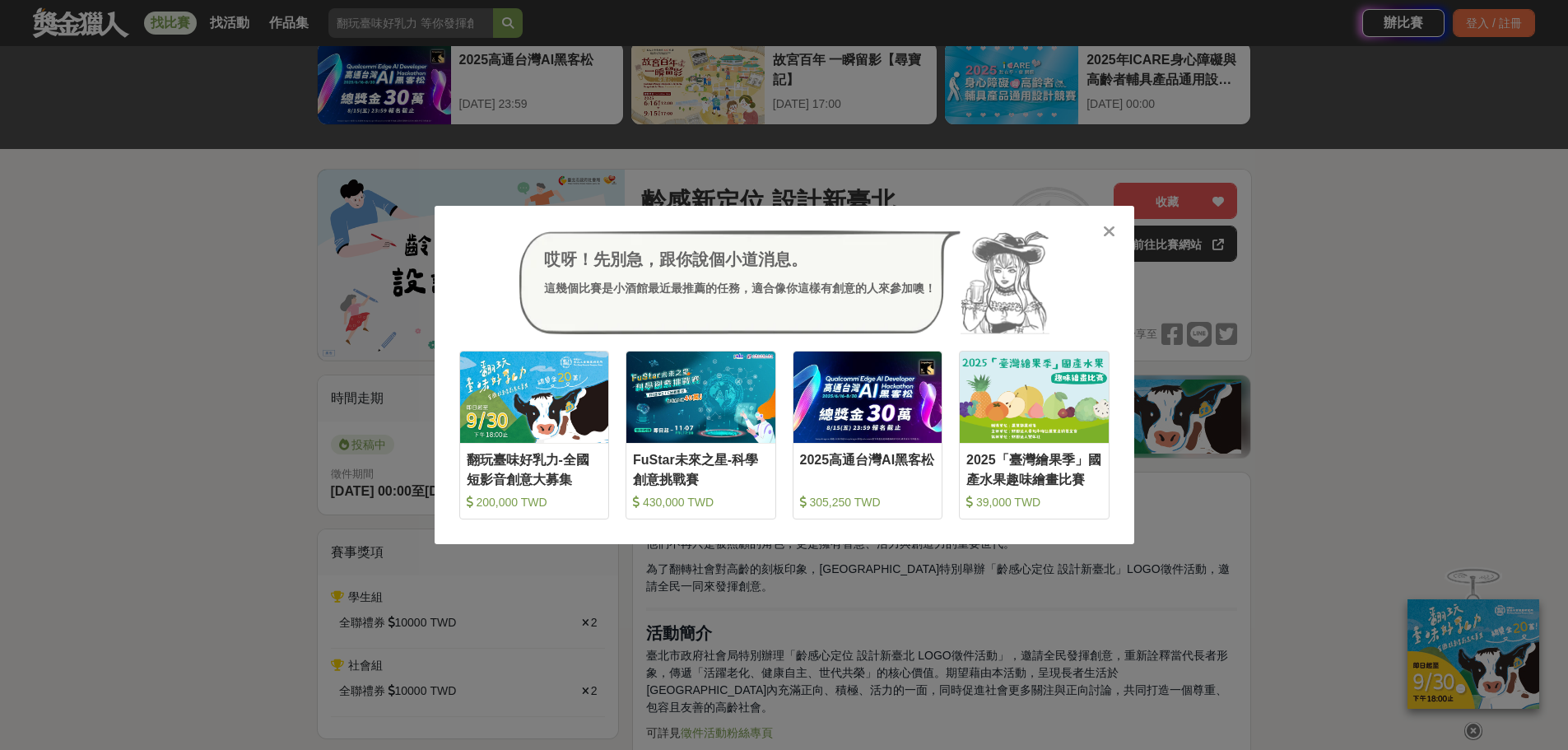
click at [1116, 230] on div at bounding box center [1110, 230] width 17 height 17
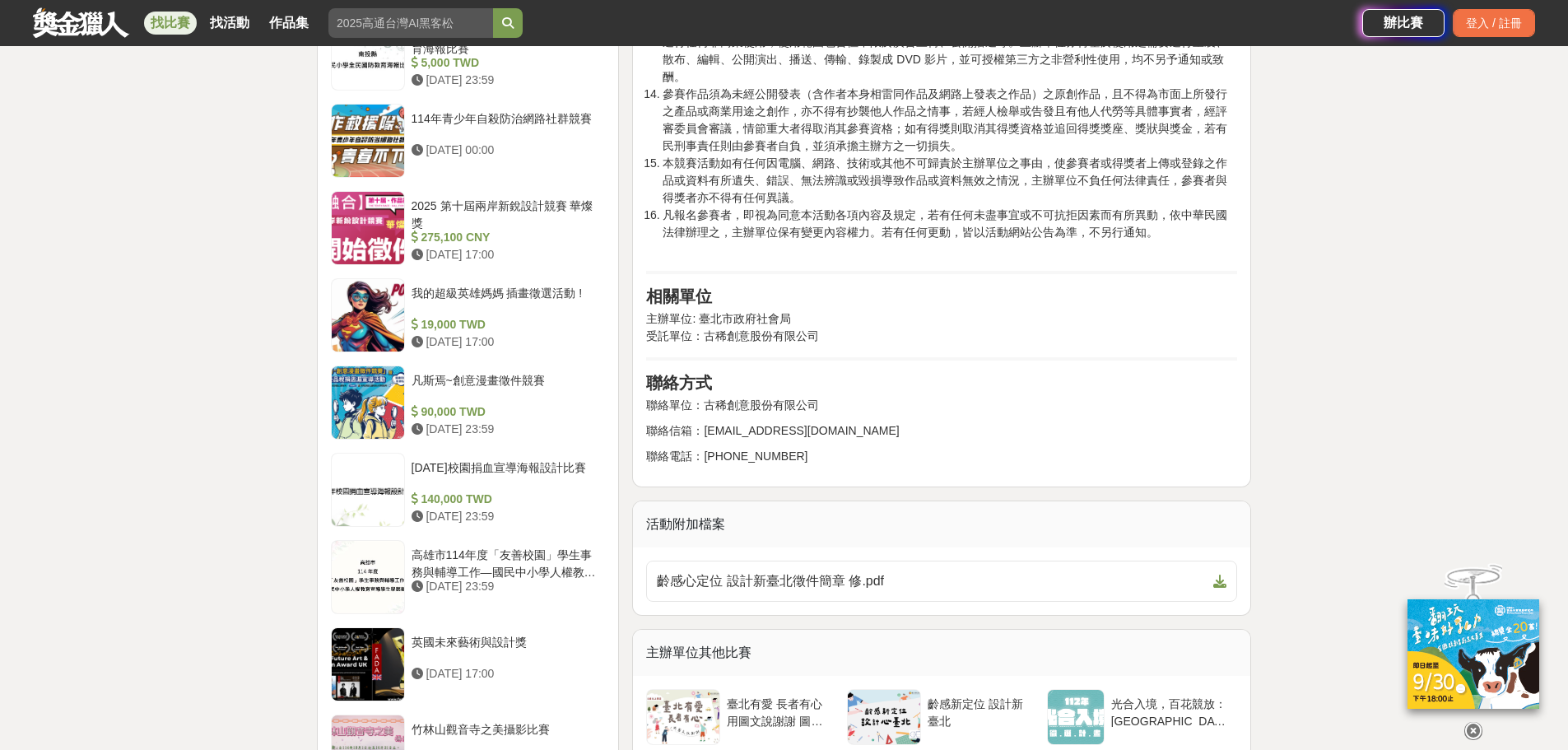
scroll to position [2140, 0]
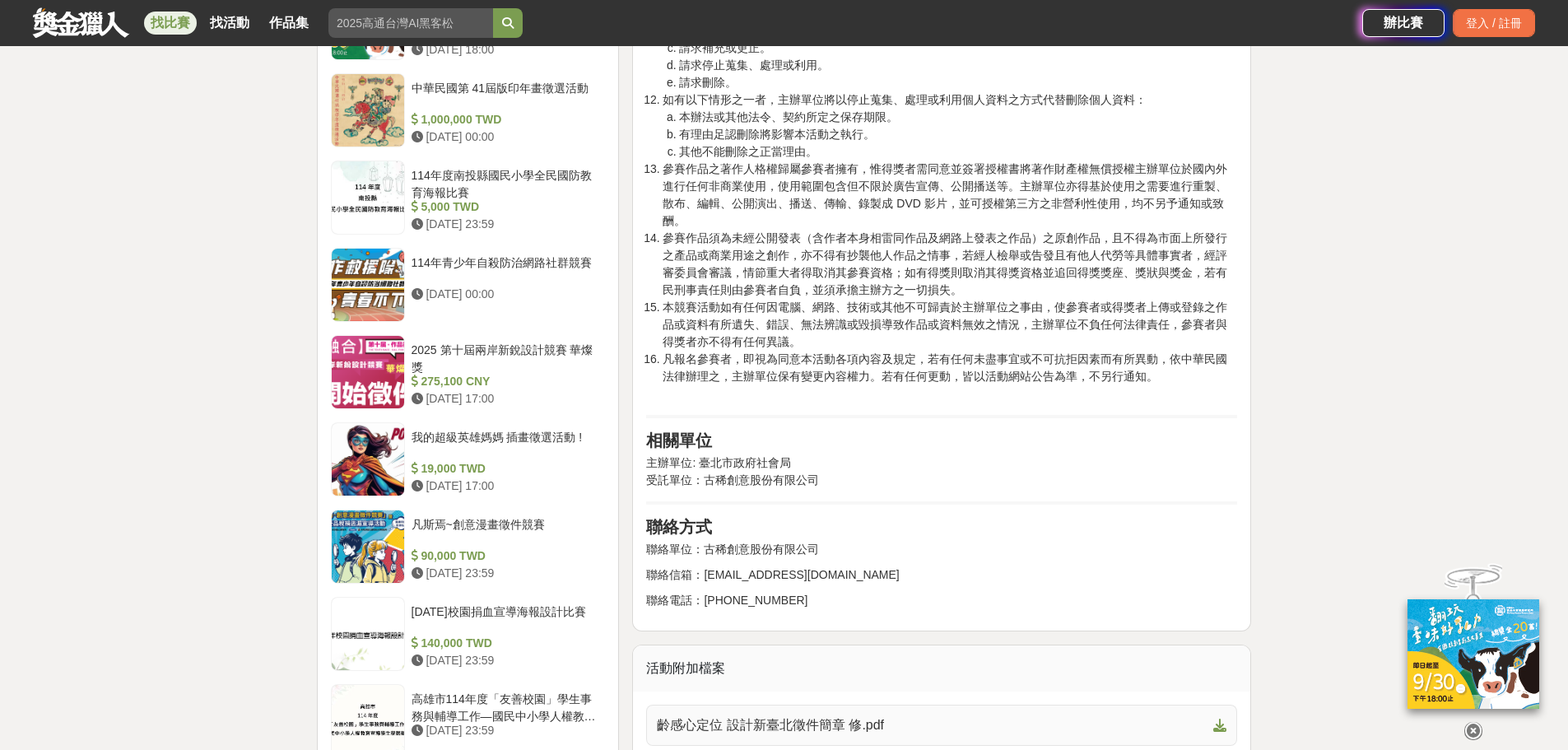
click at [891, 716] on span "齡感心定位 設計新臺北徵件簡章 修.pdf" at bounding box center [932, 726] width 549 height 20
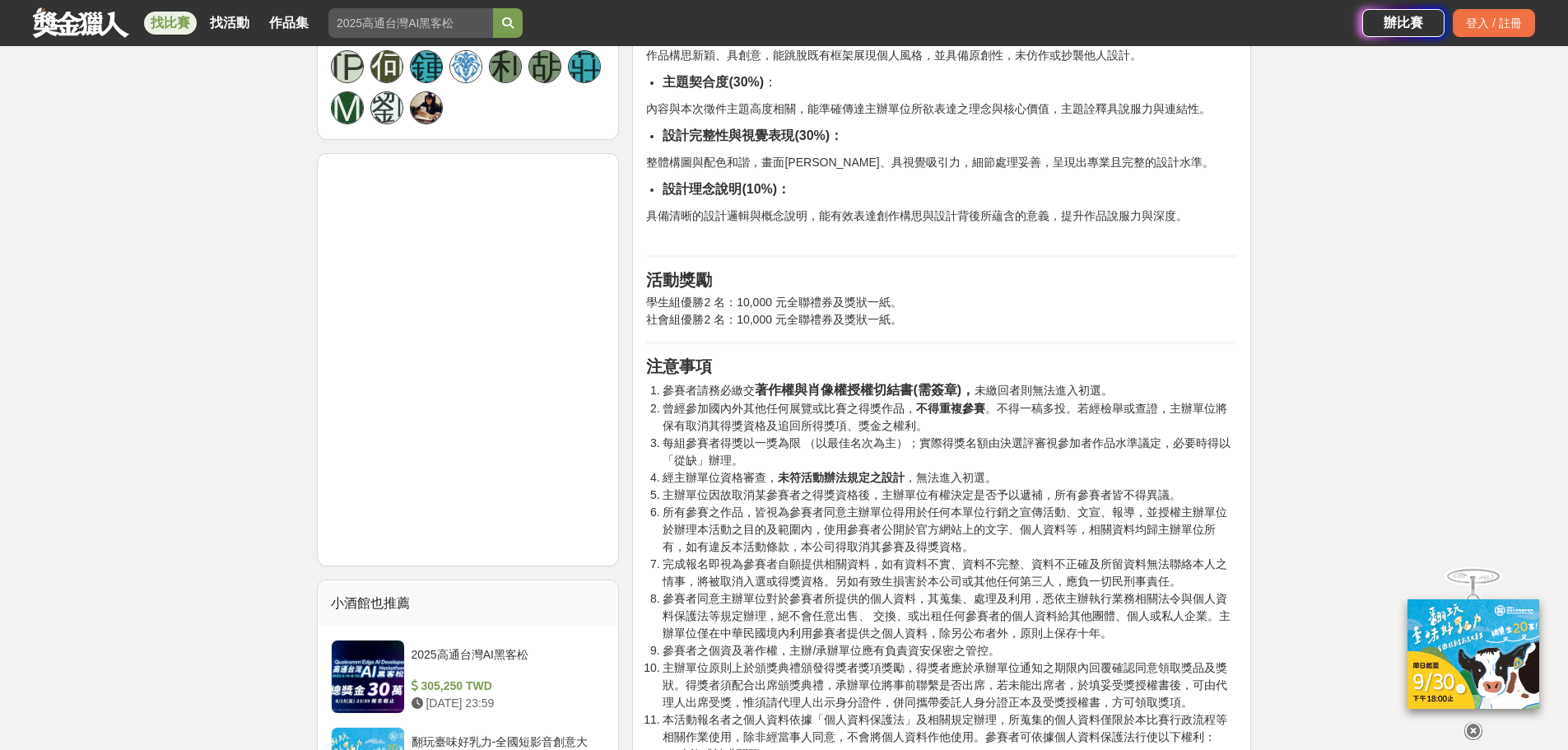
scroll to position [1812, 0]
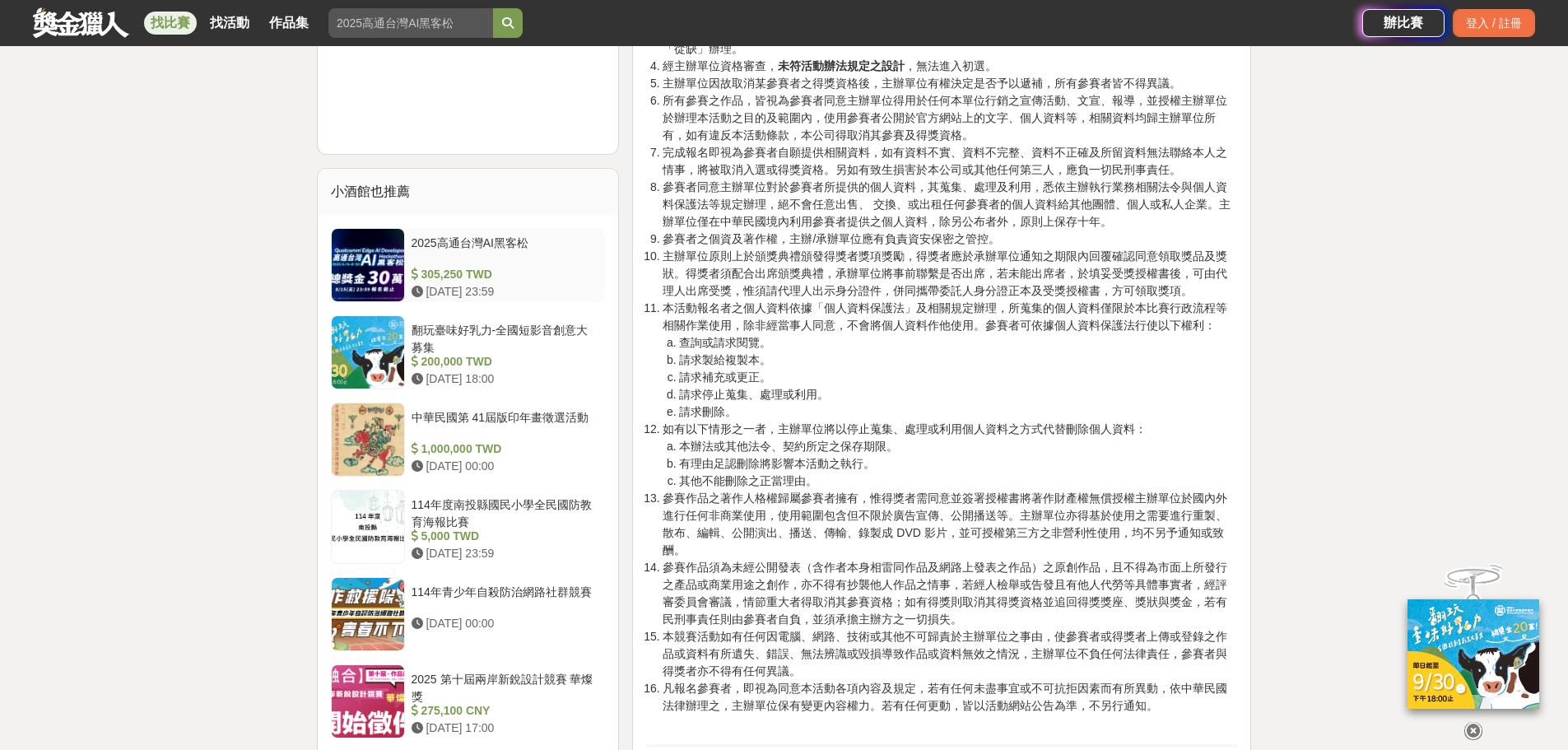
click at [458, 235] on div "2025高通台灣AI黑客松" at bounding box center [505, 250] width 188 height 31
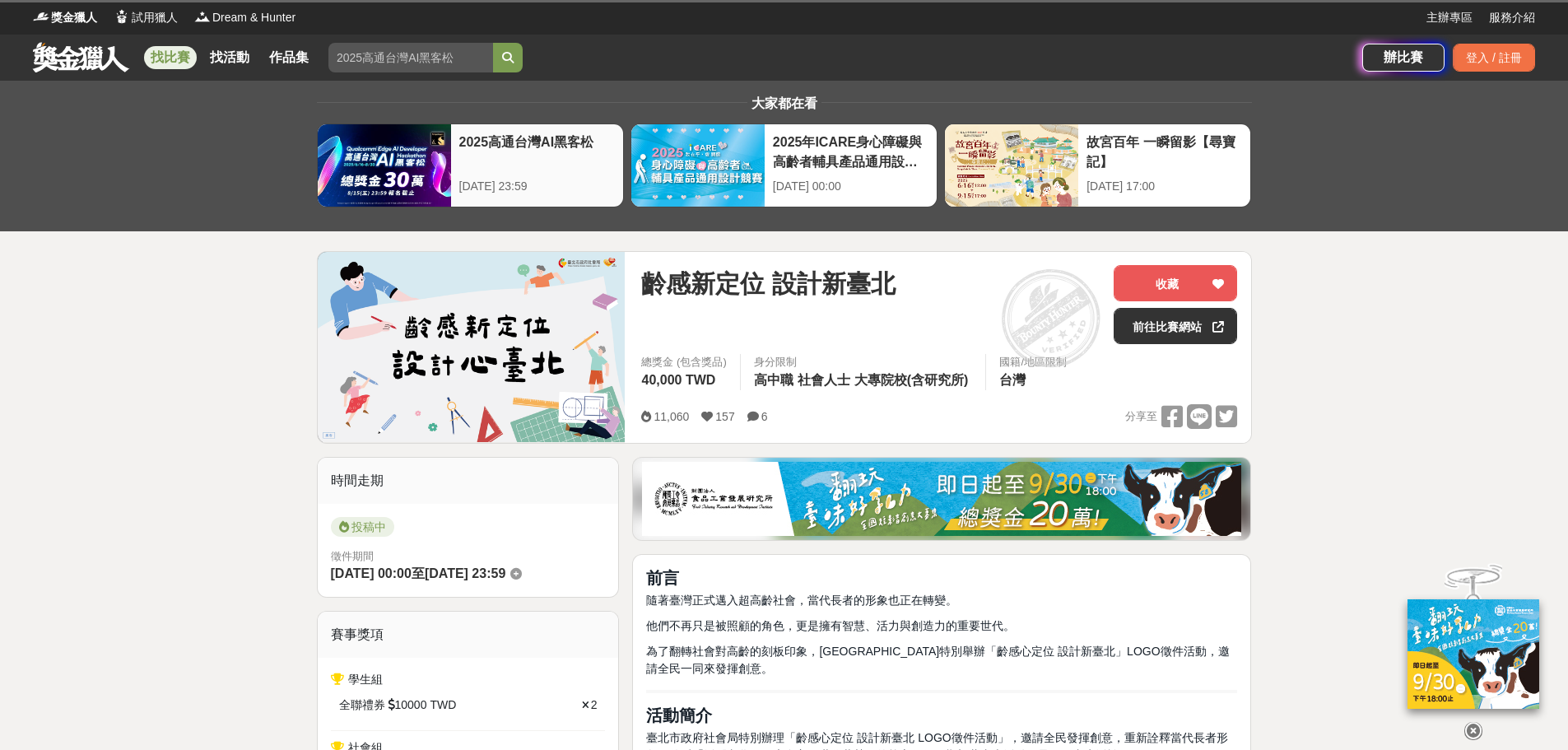
click at [363, 151] on div at bounding box center [384, 165] width 133 height 82
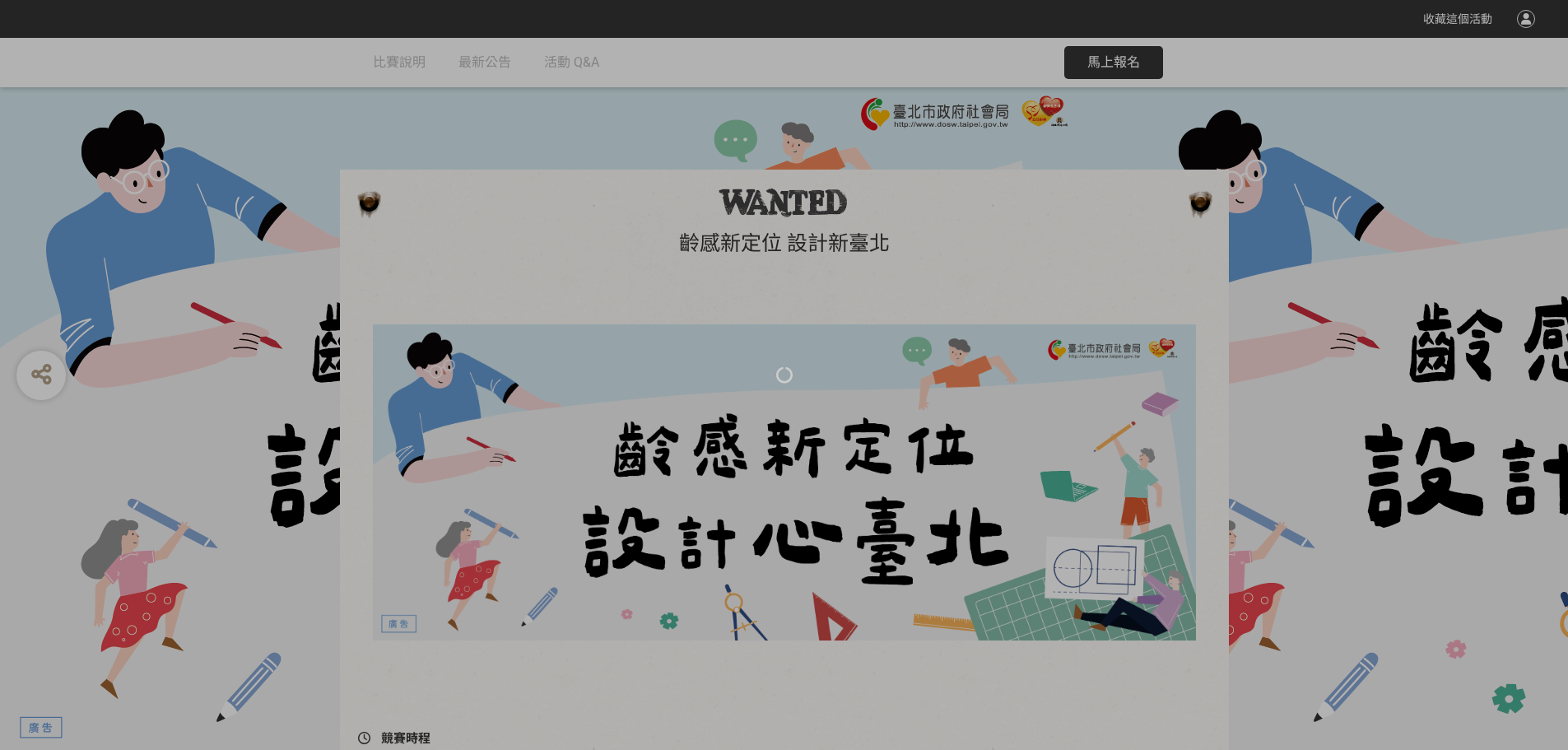
click at [1257, 159] on div at bounding box center [784, 375] width 1568 height 750
click at [1045, 281] on div at bounding box center [784, 375] width 1568 height 750
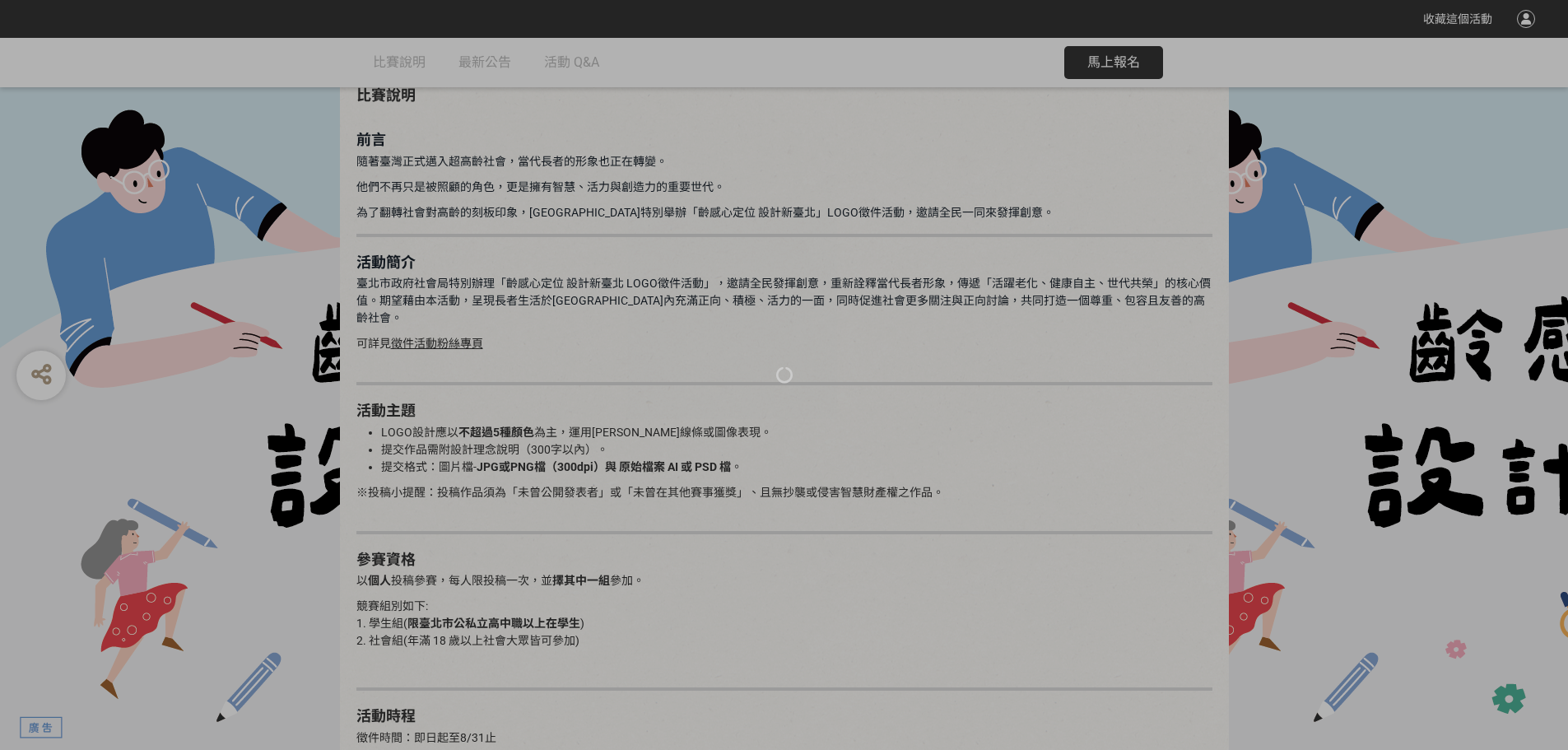
scroll to position [988, 0]
